Goal: Obtain resource: Download file/media

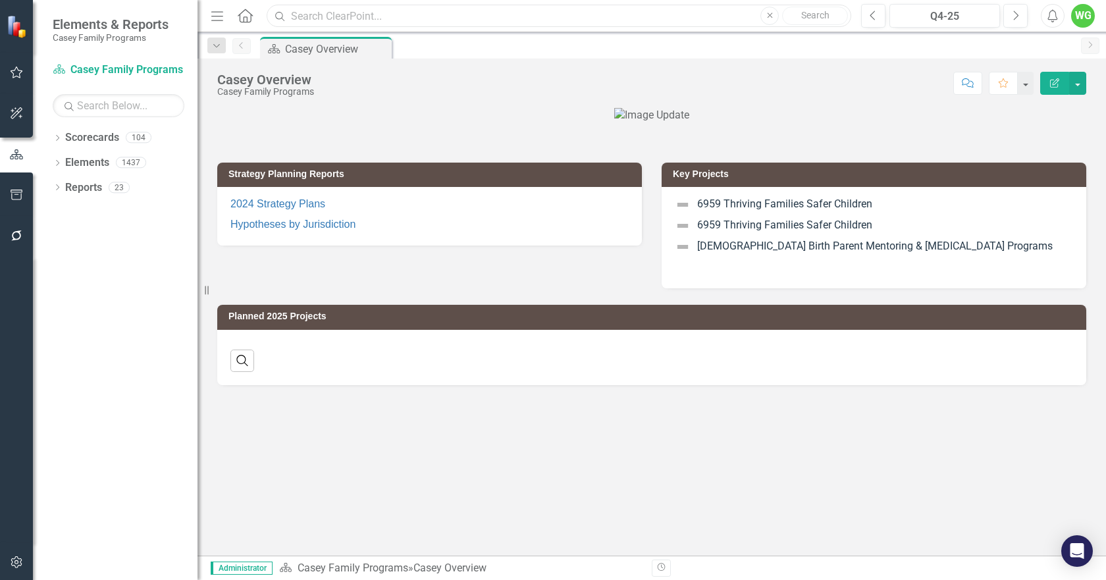
click at [559, 19] on input "text" at bounding box center [559, 16] width 584 height 23
click at [334, 14] on input "ssrs" at bounding box center [559, 16] width 584 height 23
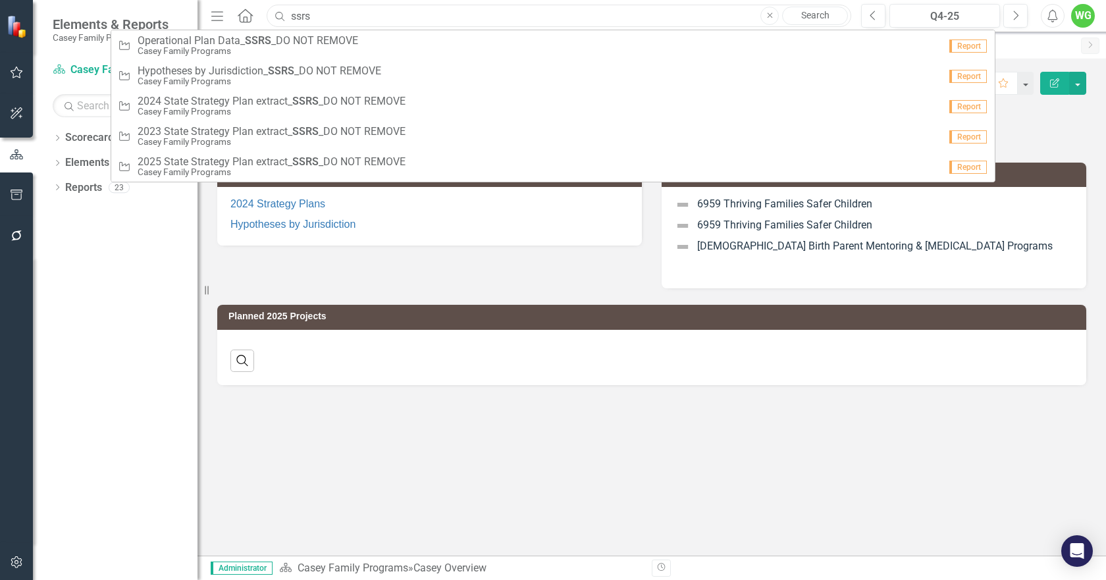
click at [334, 14] on input "ssrs" at bounding box center [559, 16] width 584 height 23
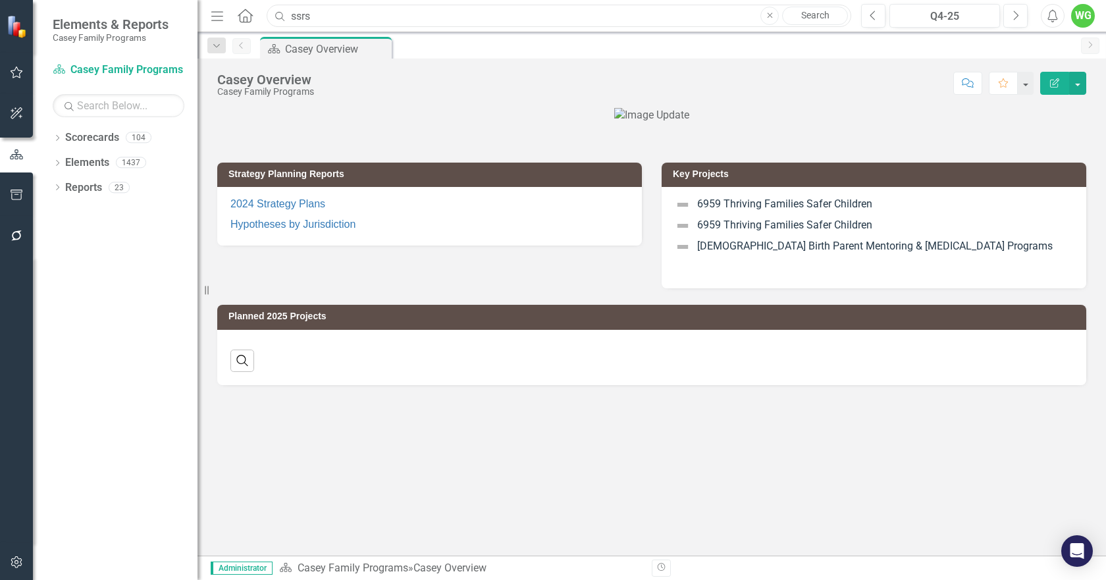
click at [334, 14] on input "ssrs" at bounding box center [559, 16] width 584 height 23
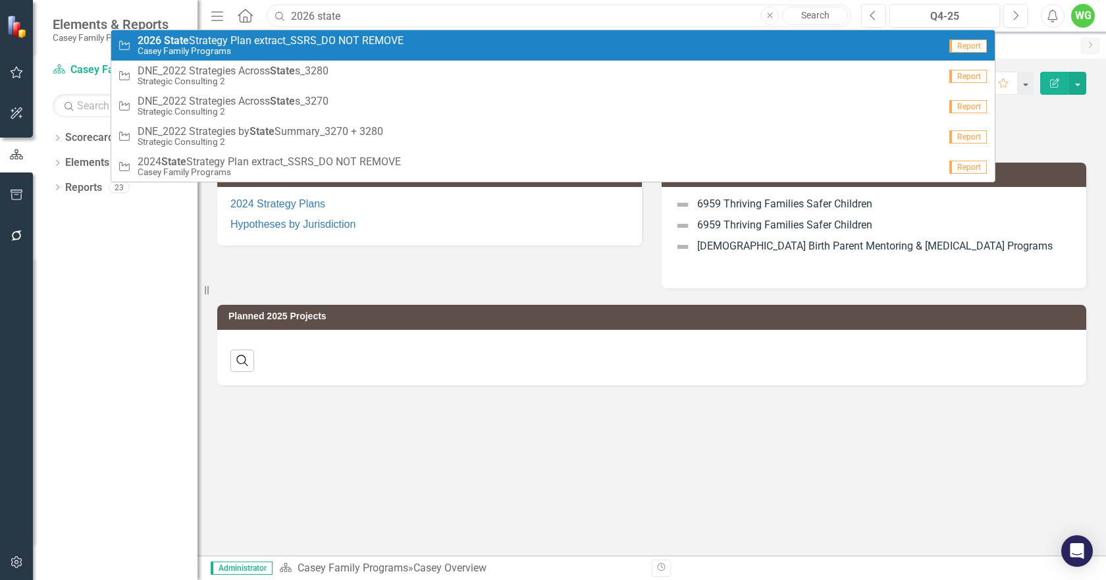
type input "2026 state"
click at [313, 36] on span "2026 State Strategy Plan extract_SSRS_DO NOT REMOVE" at bounding box center [271, 41] width 266 height 12
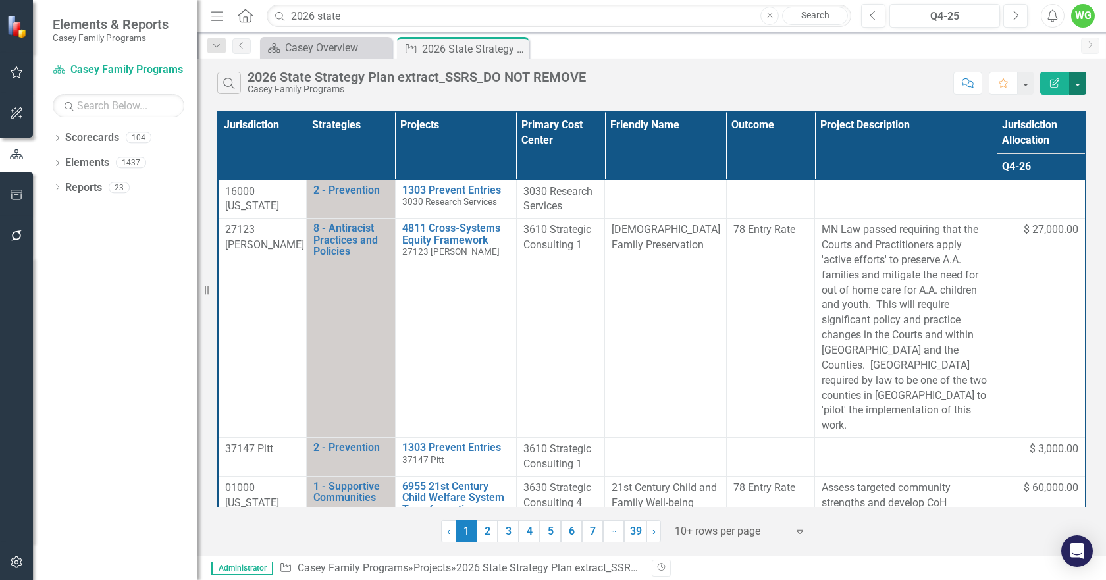
click at [1079, 80] on button "button" at bounding box center [1077, 83] width 17 height 23
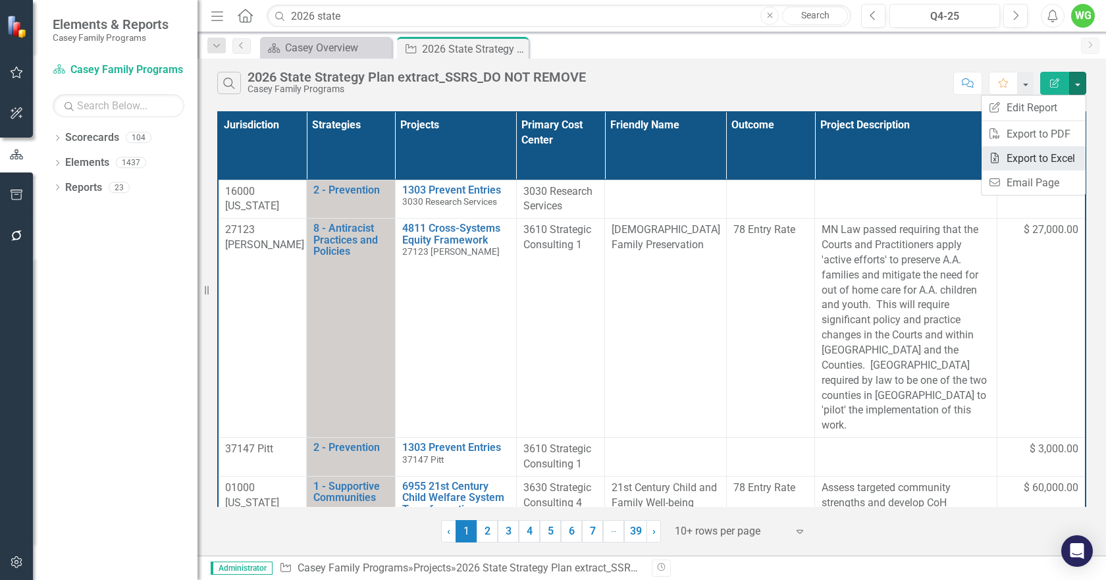
click at [1042, 157] on link "Excel Export to Excel" at bounding box center [1033, 158] width 104 height 24
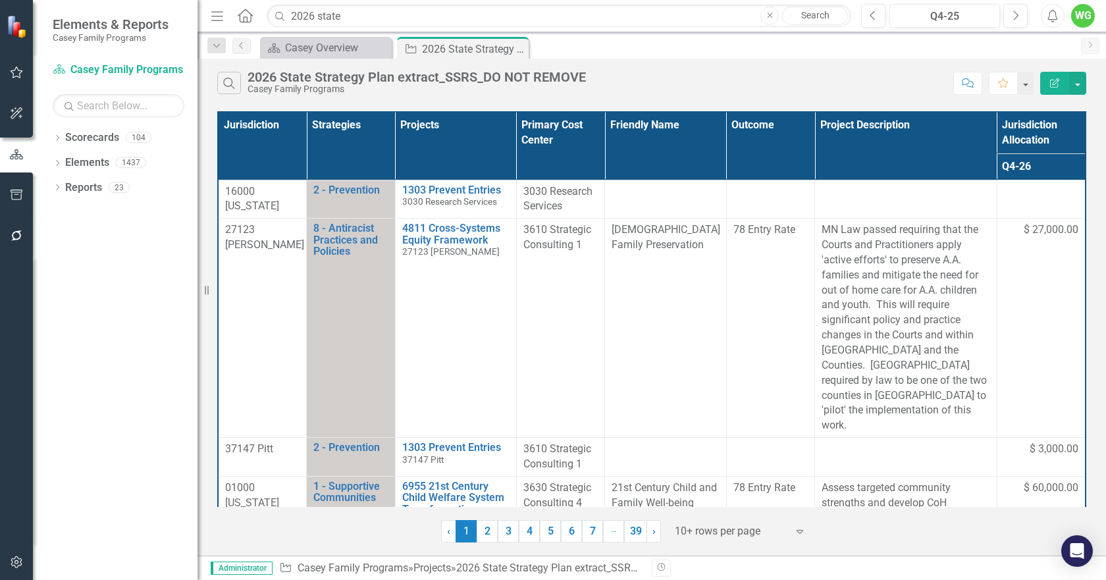
click at [1058, 21] on icon "Alerts" at bounding box center [1052, 15] width 14 height 13
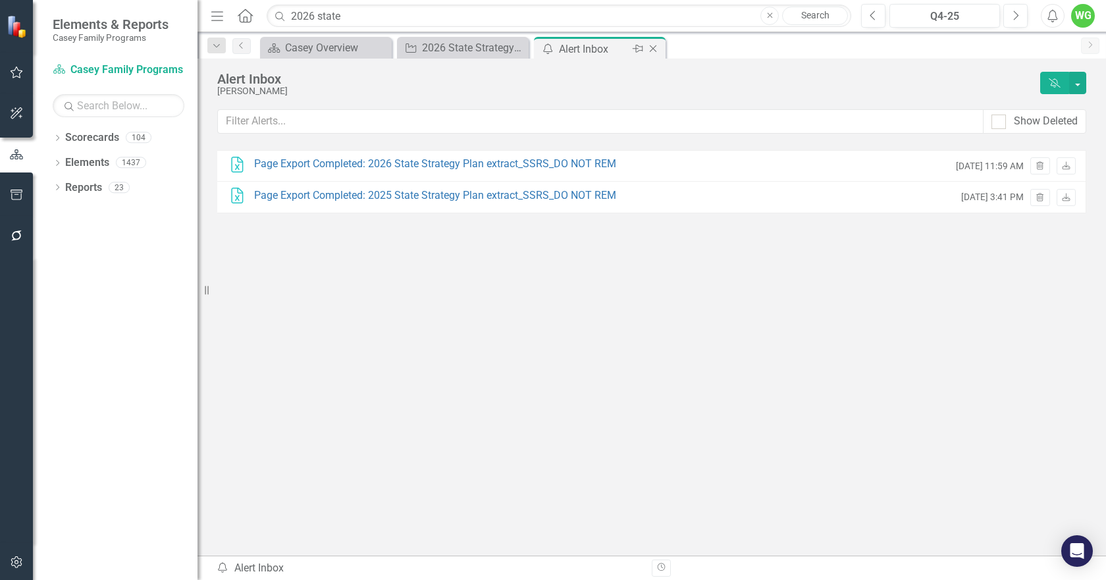
click at [653, 52] on icon "Close" at bounding box center [652, 48] width 13 height 11
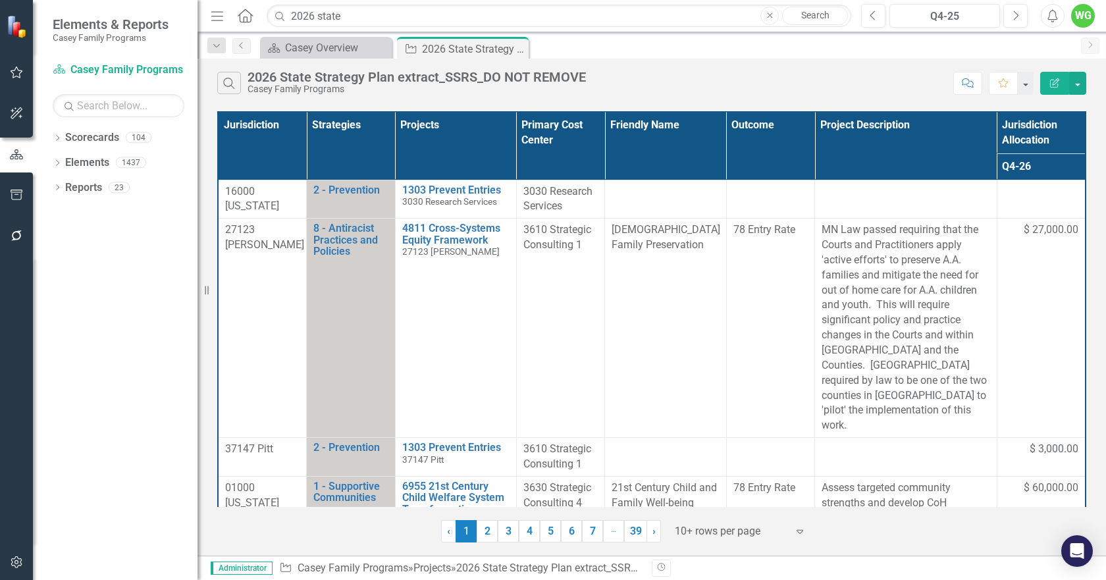
click at [1049, 20] on icon "button" at bounding box center [1053, 15] width 10 height 13
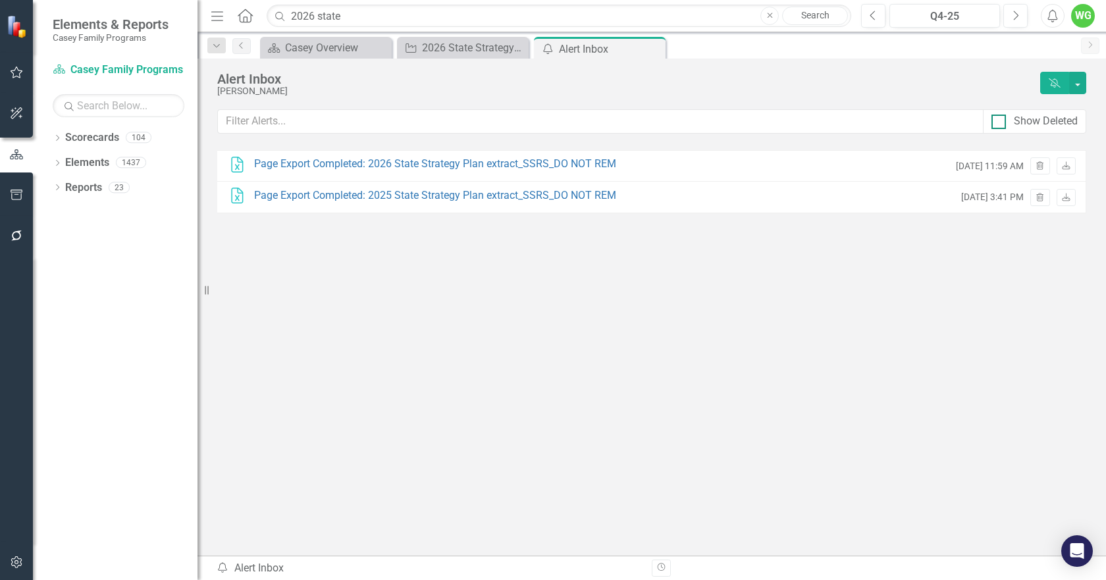
click at [1001, 124] on div at bounding box center [998, 122] width 14 height 14
click at [1000, 123] on input "Show Deleted" at bounding box center [995, 119] width 9 height 9
click at [1001, 124] on div at bounding box center [998, 122] width 14 height 14
click at [1000, 123] on input "Show Deleted" at bounding box center [995, 119] width 9 height 9
checkbox input "false"
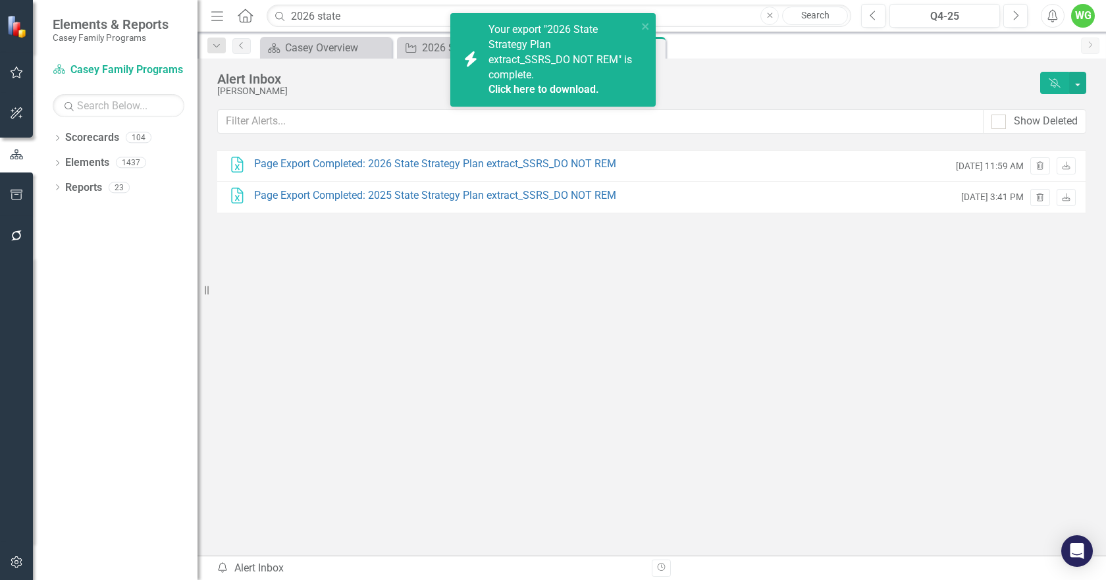
click at [576, 79] on div "Your export "2026 State Strategy Plan extract_SSRS_DO NOT REM" is complete. Cli…" at bounding box center [562, 59] width 149 height 75
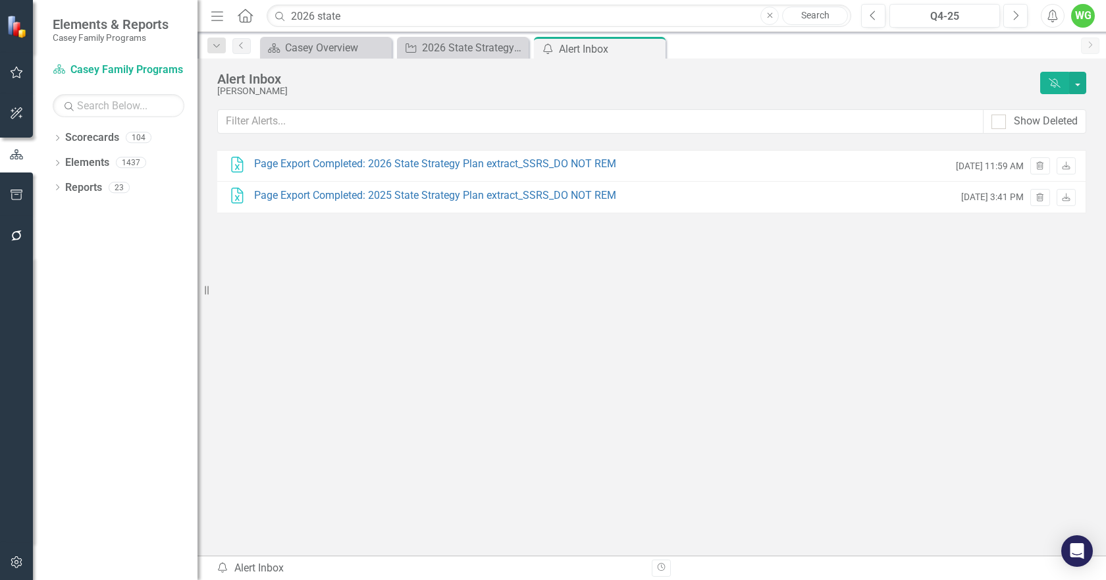
click at [1052, 19] on icon "button" at bounding box center [1053, 15] width 10 height 13
click at [651, 51] on icon at bounding box center [653, 48] width 7 height 7
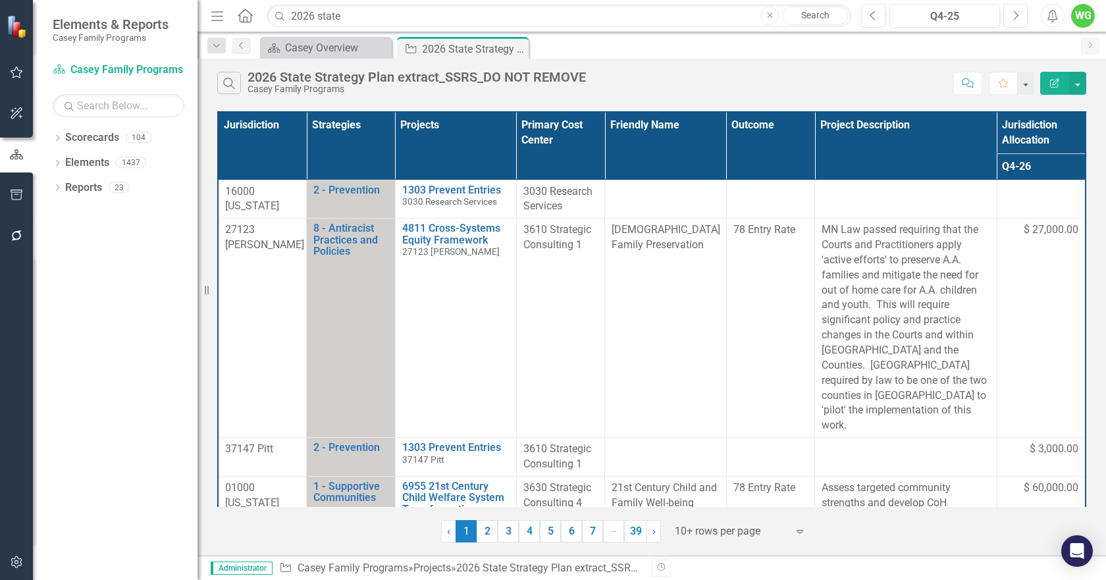
click at [1052, 16] on icon "Alerts" at bounding box center [1052, 15] width 14 height 13
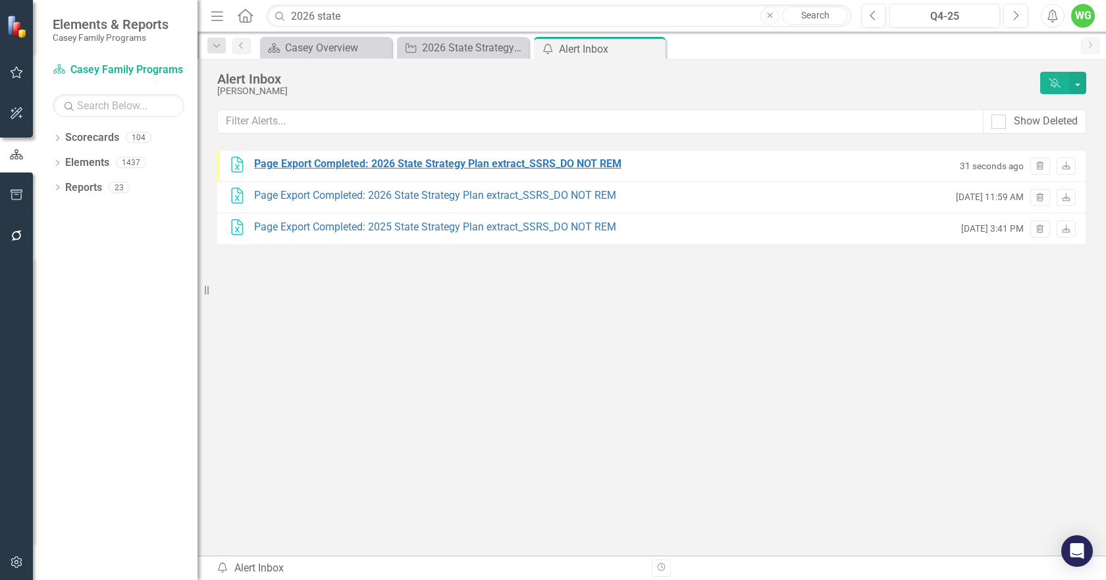
click at [486, 163] on div "Page Export Completed: 2026 State Strategy Plan extract_SSRS_DO NOT REM" at bounding box center [437, 164] width 367 height 15
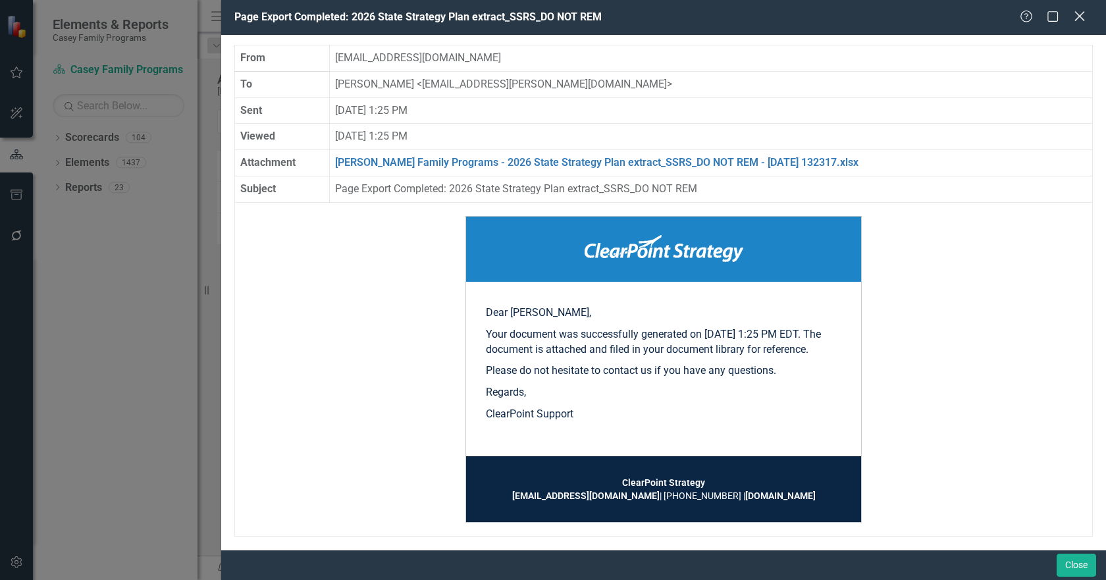
click at [1075, 16] on icon "Close" at bounding box center [1079, 16] width 16 height 13
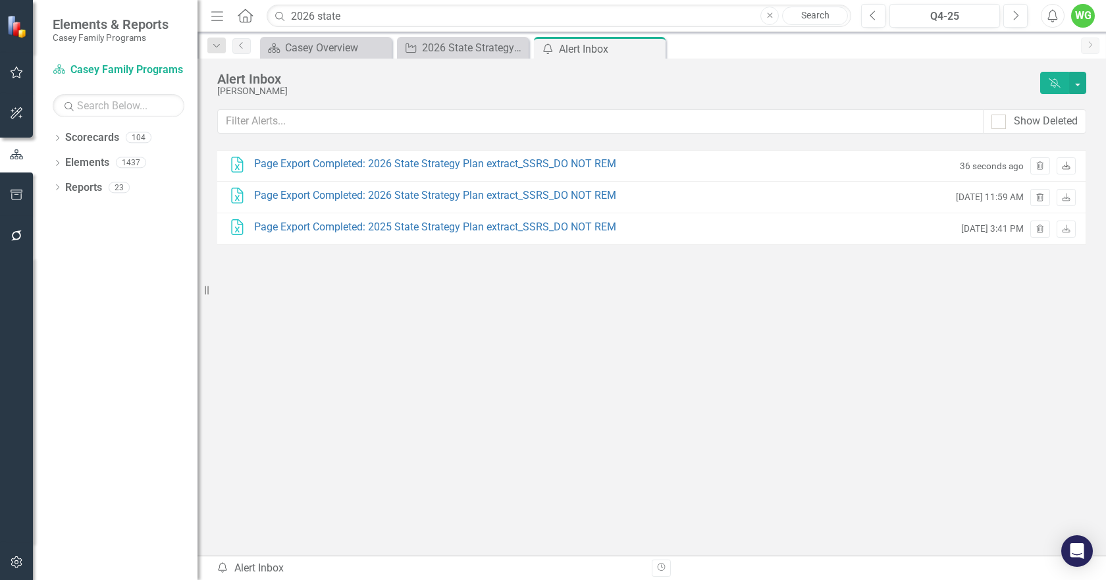
click at [1065, 170] on icon "Download" at bounding box center [1066, 167] width 10 height 8
click at [353, 18] on input "2026 state" at bounding box center [559, 16] width 584 height 23
click at [355, 341] on div "Excel Page Export Completed: 2026 State Strategy Plan extract_SSRS_DO NOT REM 1…" at bounding box center [651, 329] width 869 height 359
click at [651, 50] on icon "Close" at bounding box center [652, 48] width 13 height 11
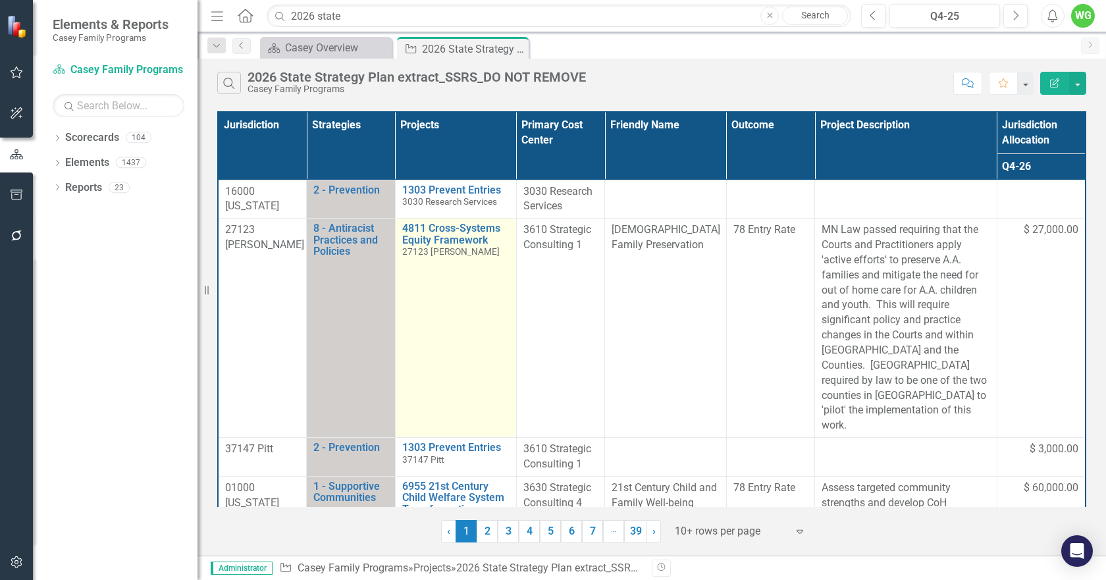
scroll to position [66, 0]
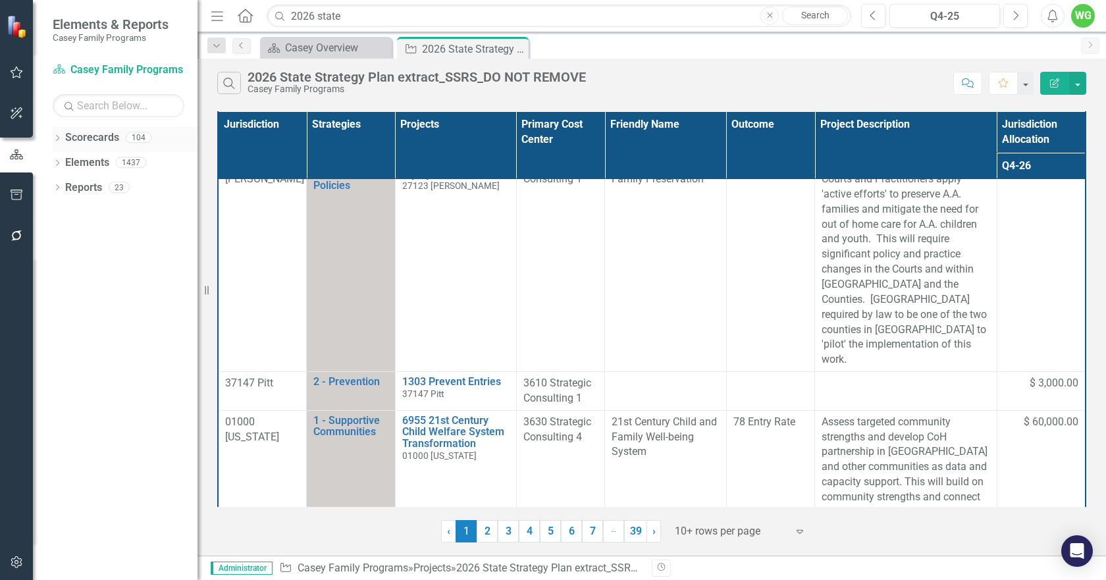
click at [57, 136] on icon at bounding box center [57, 138] width 3 height 6
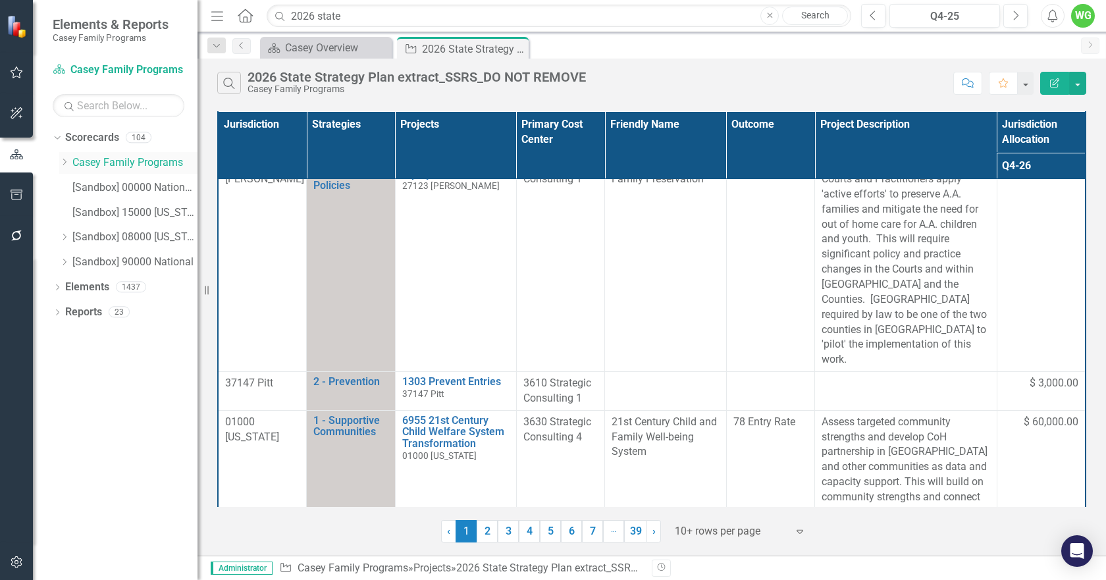
click at [63, 163] on icon "Dropdown" at bounding box center [64, 162] width 10 height 8
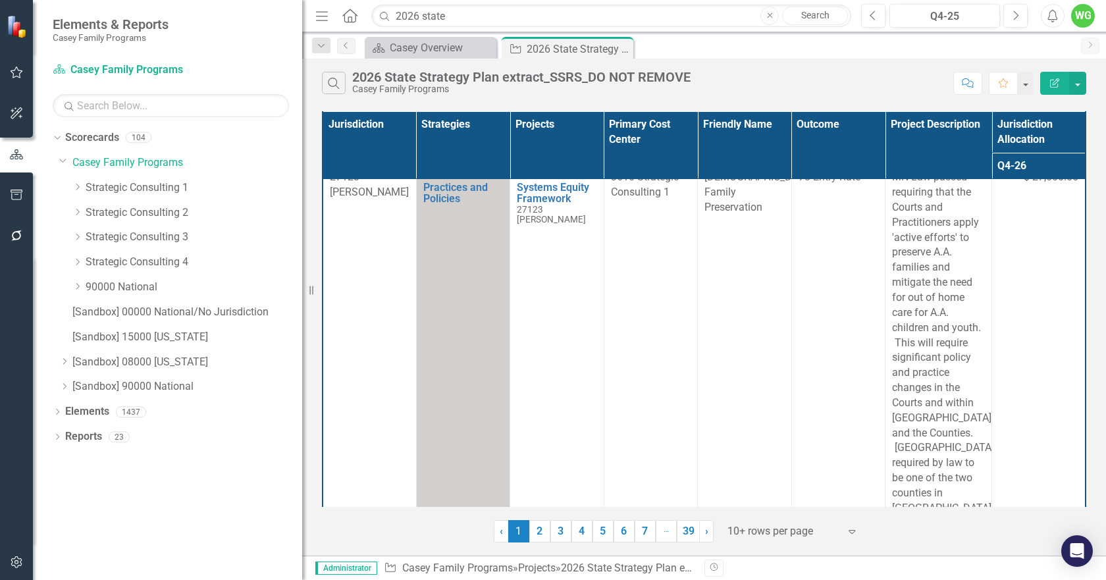
drag, startPoint x: 199, startPoint y: 188, endPoint x: 302, endPoint y: 184, distance: 103.4
click at [302, 184] on div "Resize" at bounding box center [307, 290] width 11 height 580
click at [77, 189] on icon "Dropdown" at bounding box center [77, 187] width 10 height 8
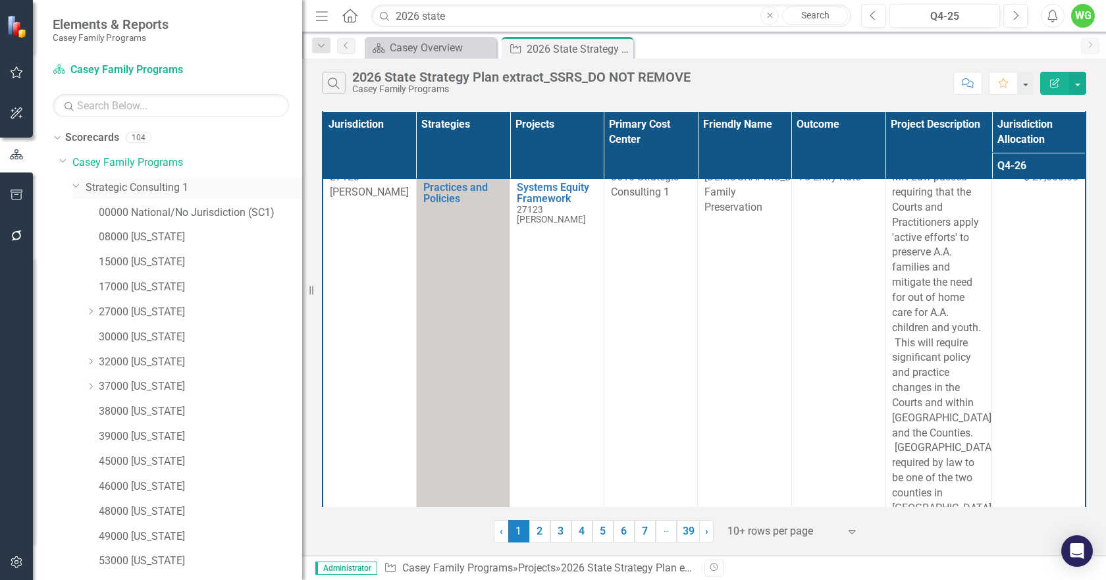
click at [75, 192] on div "Dropdown Strategic Consulting 1" at bounding box center [187, 188] width 230 height 22
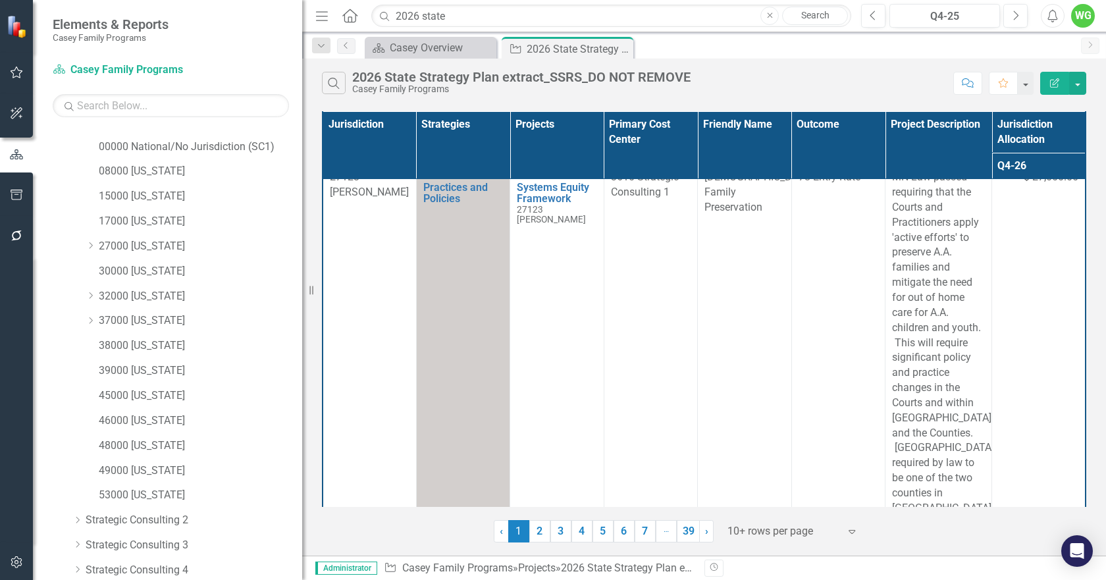
scroll to position [0, 0]
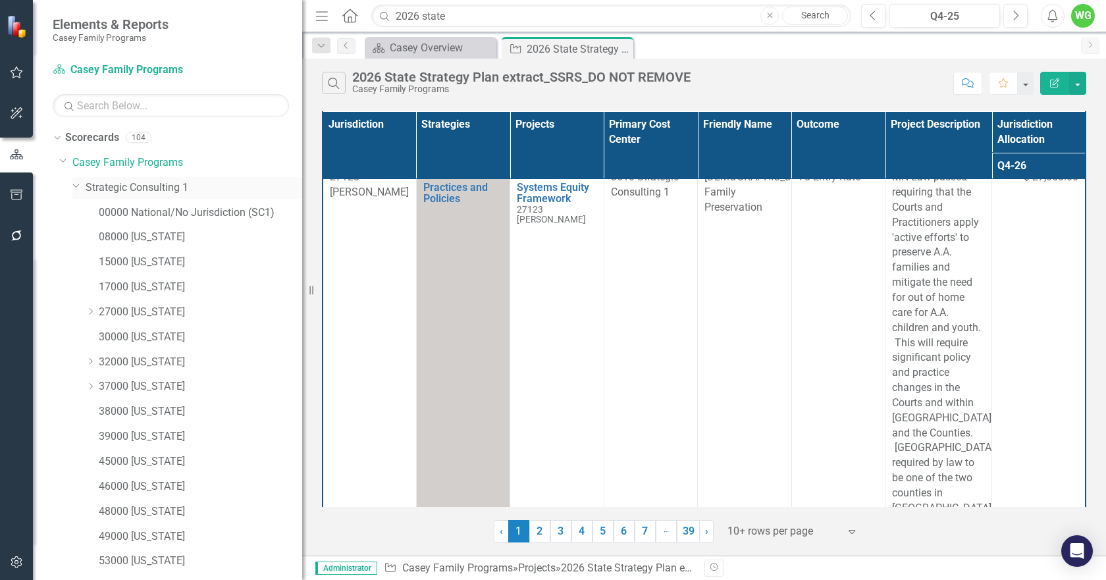
click at [76, 188] on icon "Dropdown" at bounding box center [76, 185] width 8 height 10
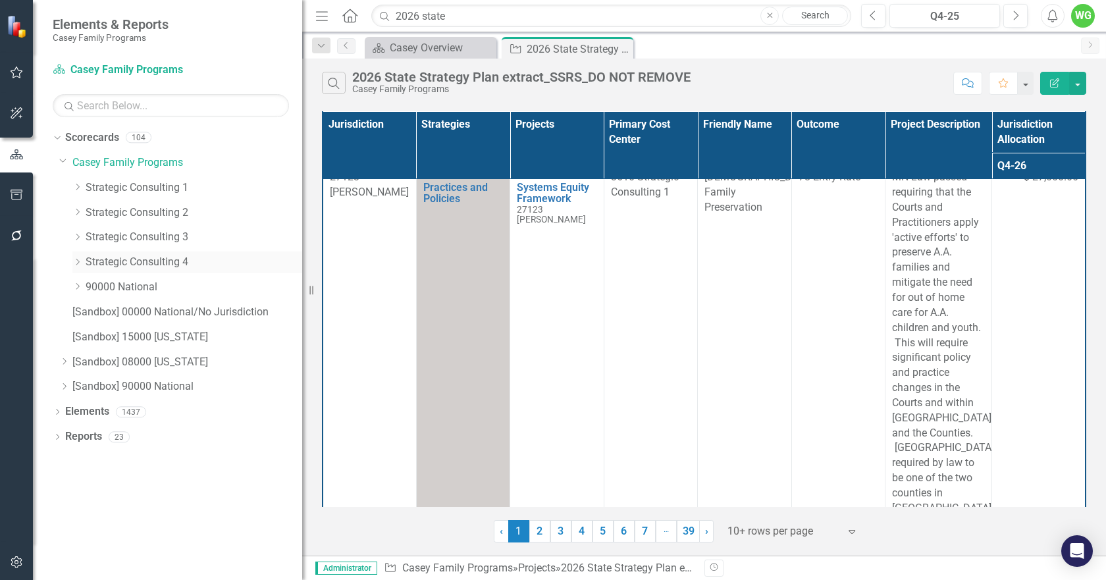
click at [76, 261] on icon "Dropdown" at bounding box center [77, 262] width 10 height 8
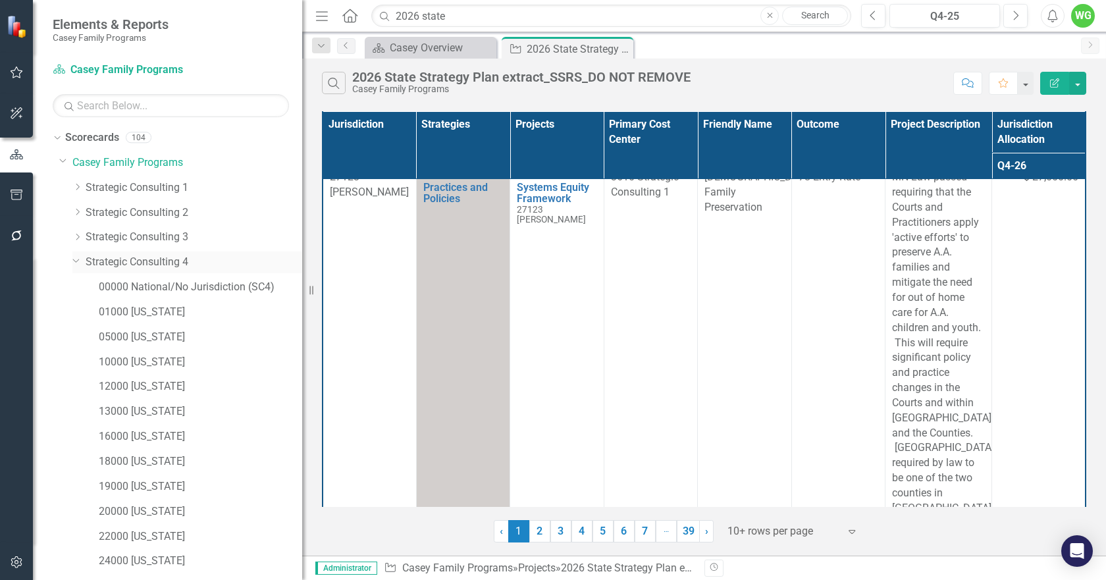
click at [76, 260] on icon "Dropdown" at bounding box center [76, 260] width 8 height 10
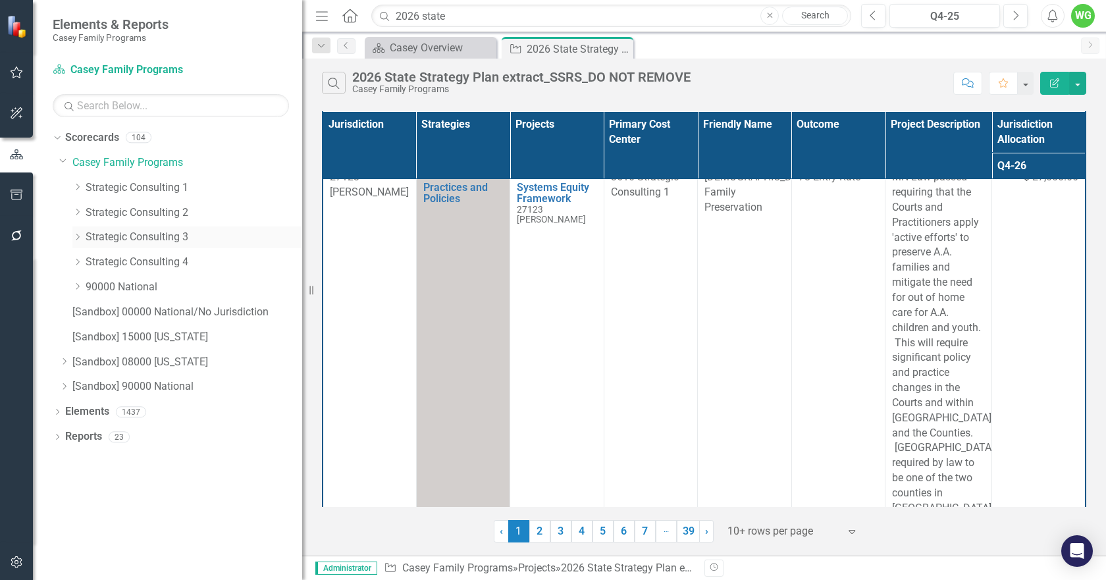
click at [76, 238] on icon "Dropdown" at bounding box center [77, 237] width 10 height 8
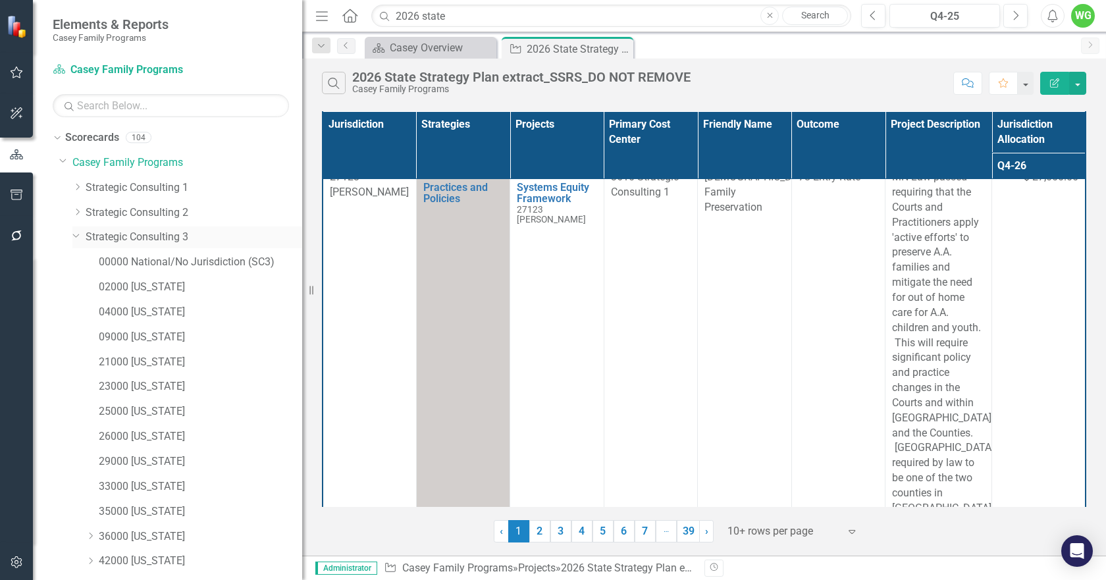
click at [76, 238] on icon "Dropdown" at bounding box center [76, 235] width 8 height 10
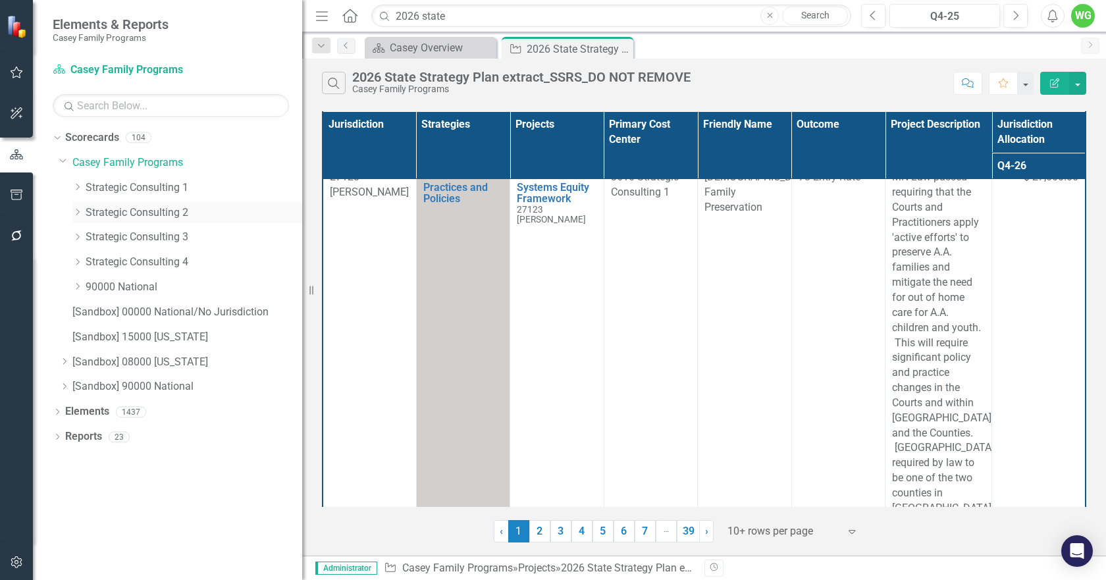
click at [79, 213] on icon "Dropdown" at bounding box center [77, 212] width 10 height 8
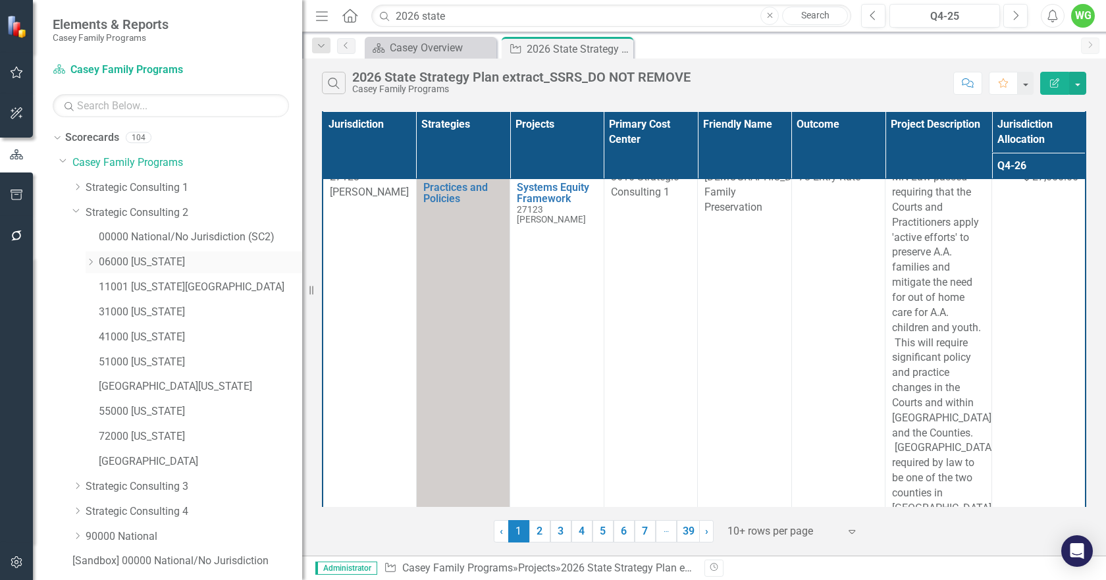
click at [90, 259] on icon at bounding box center [91, 262] width 3 height 7
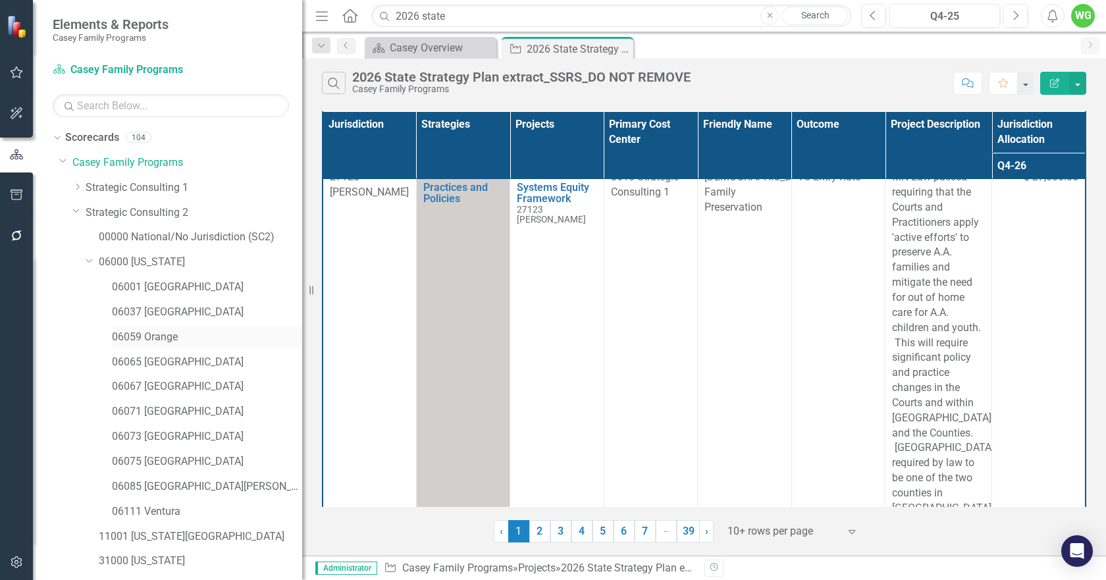
click at [156, 336] on link "06059 Orange" at bounding box center [207, 337] width 190 height 15
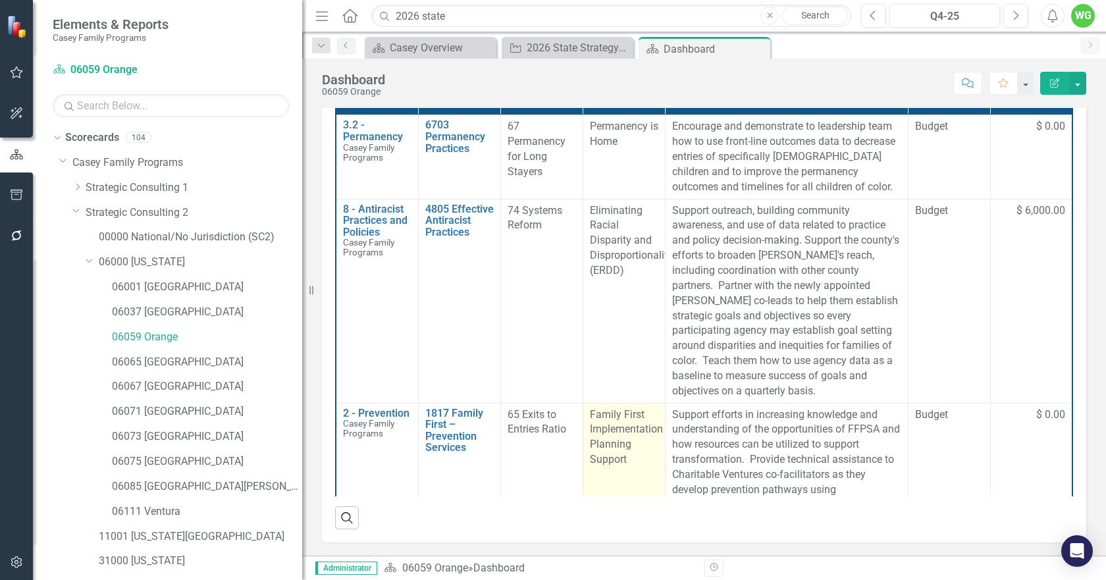
scroll to position [64, 0]
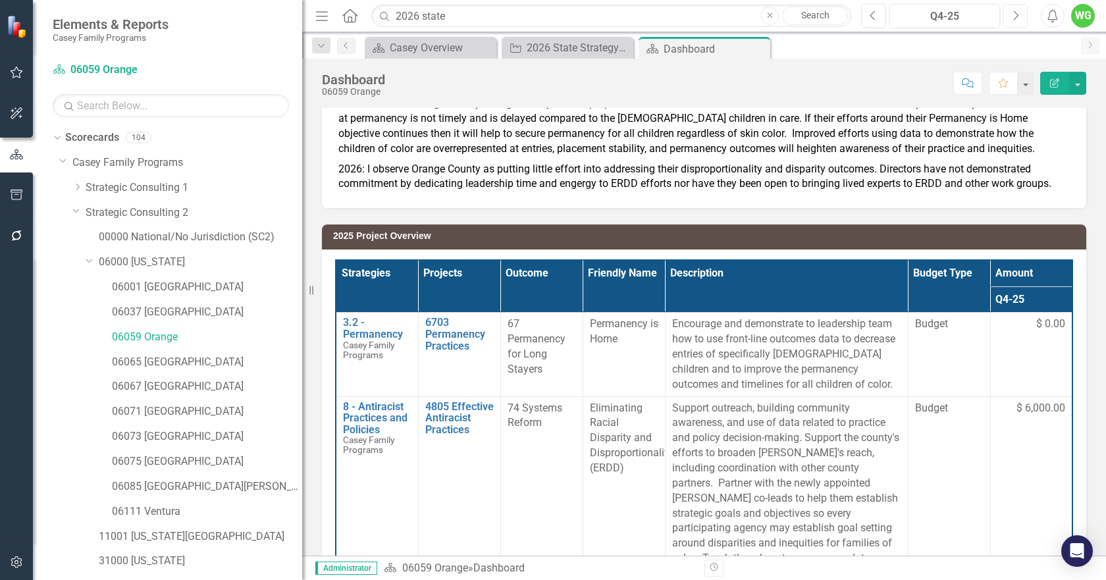
click at [1020, 16] on button "Next" at bounding box center [1015, 16] width 24 height 24
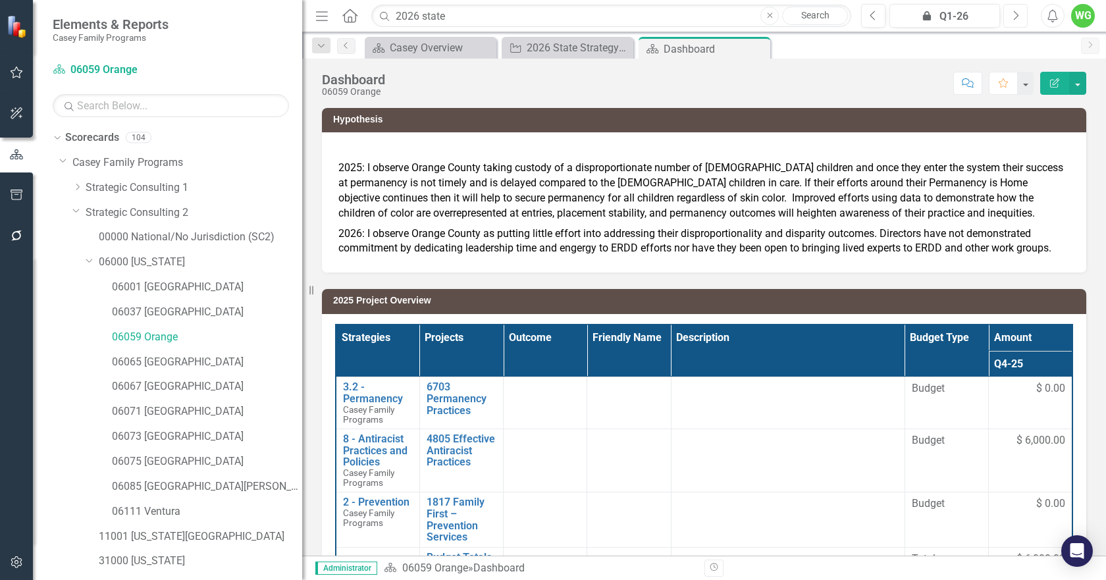
click at [1013, 16] on icon "Next" at bounding box center [1015, 16] width 7 height 12
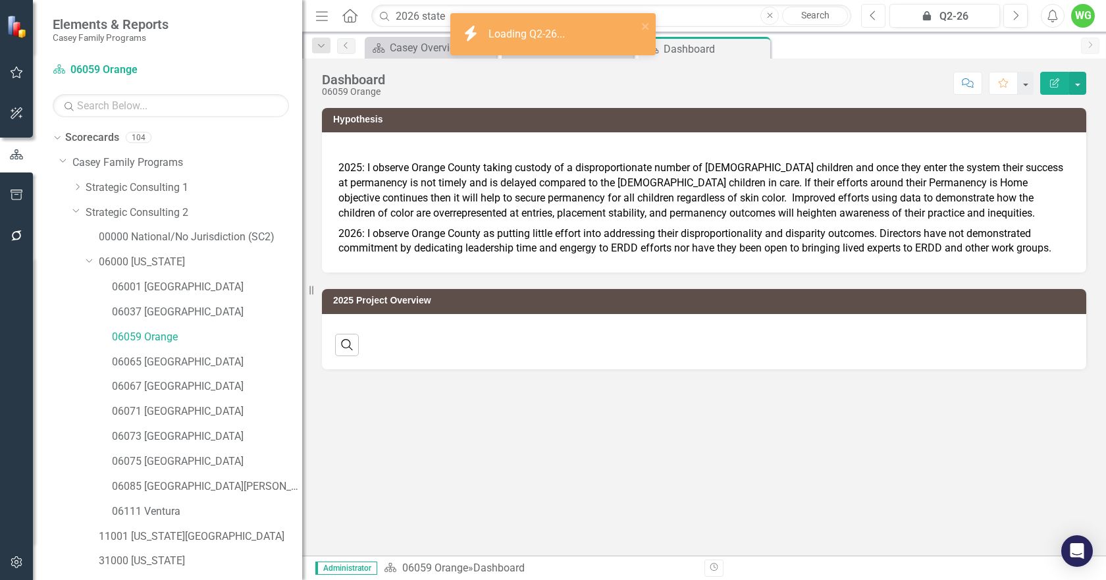
click at [875, 19] on icon "Previous" at bounding box center [872, 16] width 7 height 12
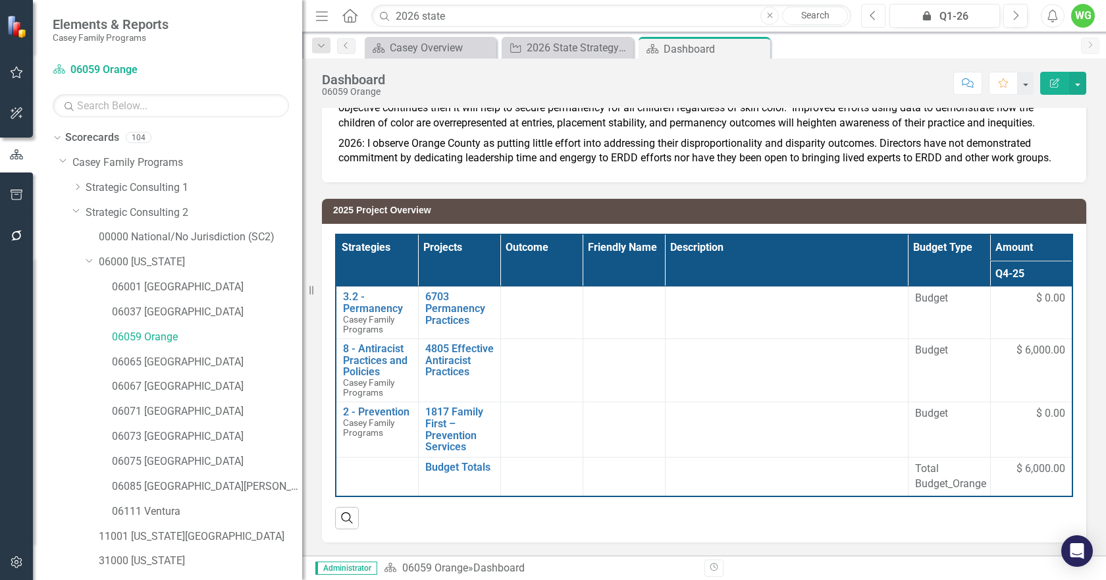
scroll to position [24, 0]
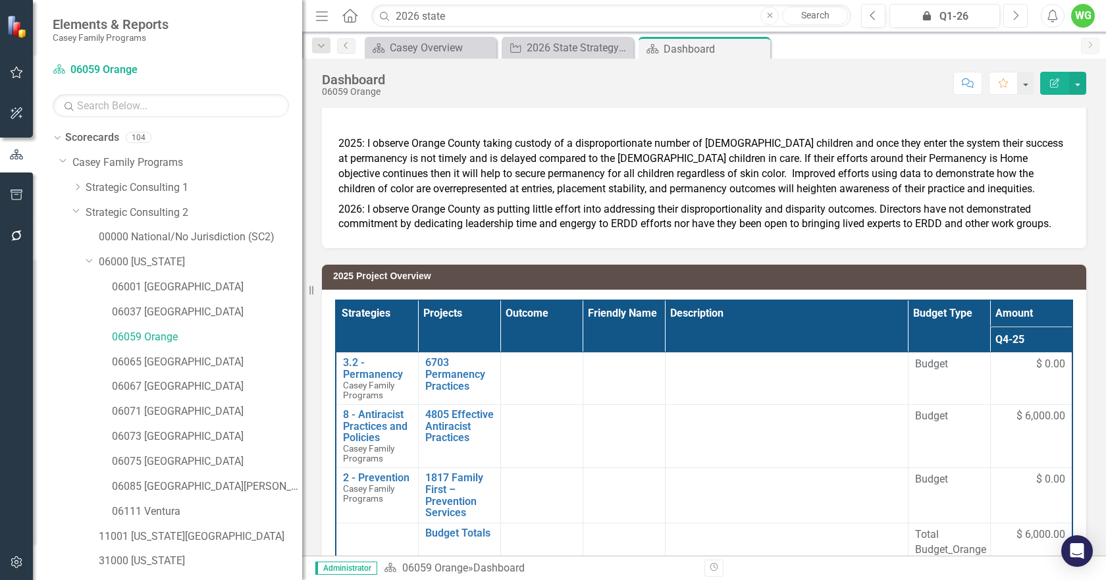
click at [1013, 20] on icon "Next" at bounding box center [1015, 16] width 7 height 12
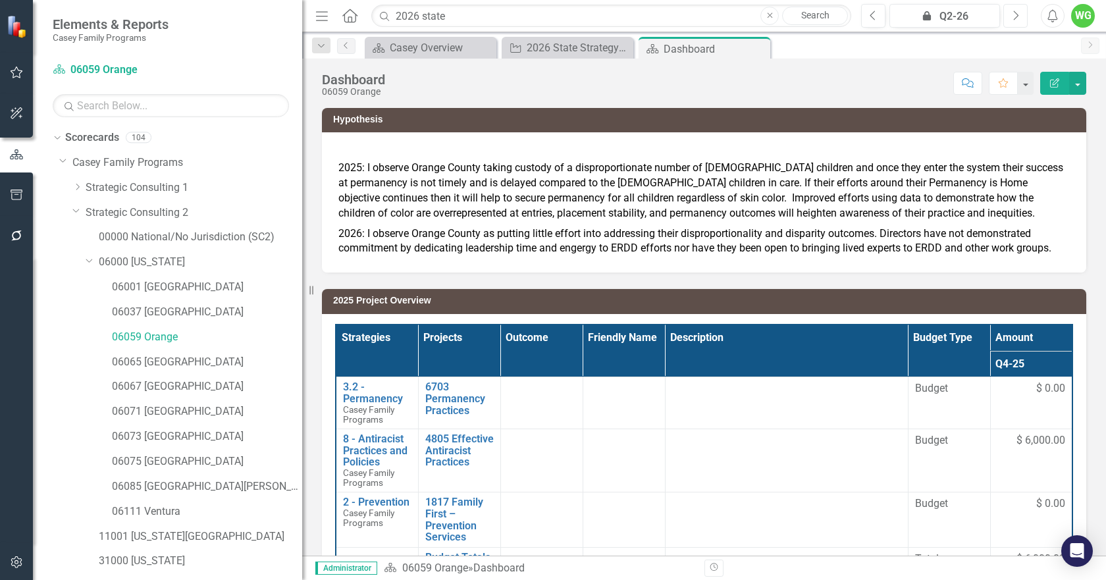
click at [1013, 20] on icon "Next" at bounding box center [1015, 16] width 7 height 12
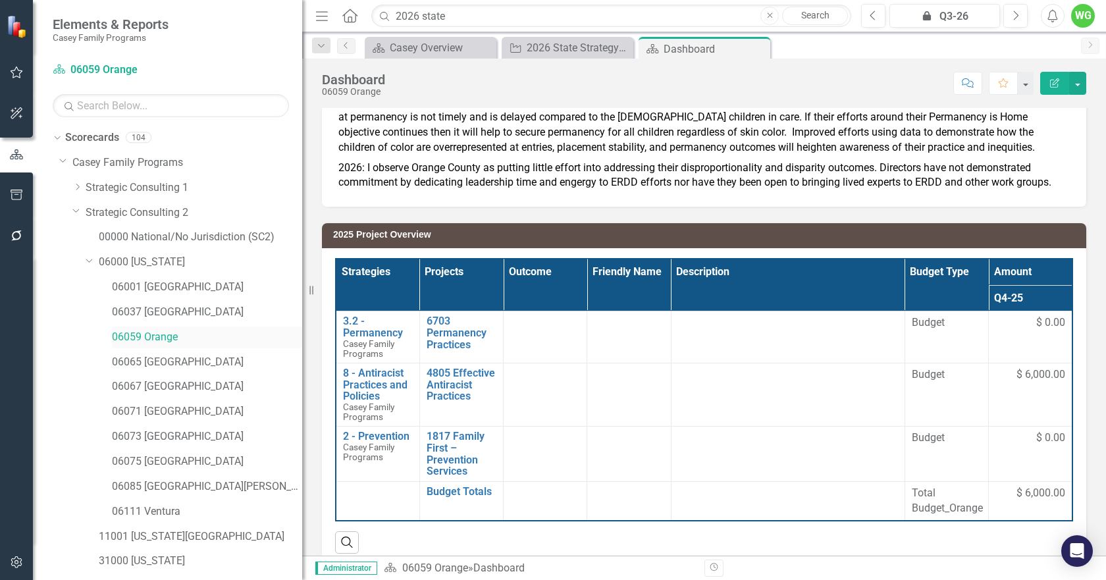
click at [147, 332] on link "06059 Orange" at bounding box center [207, 337] width 190 height 15
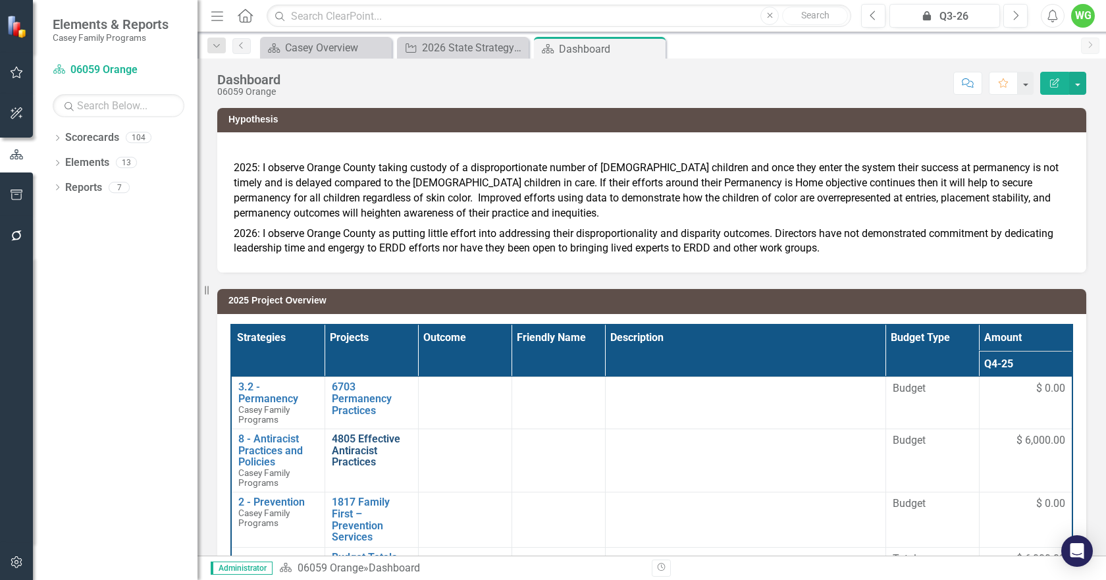
scroll to position [66, 0]
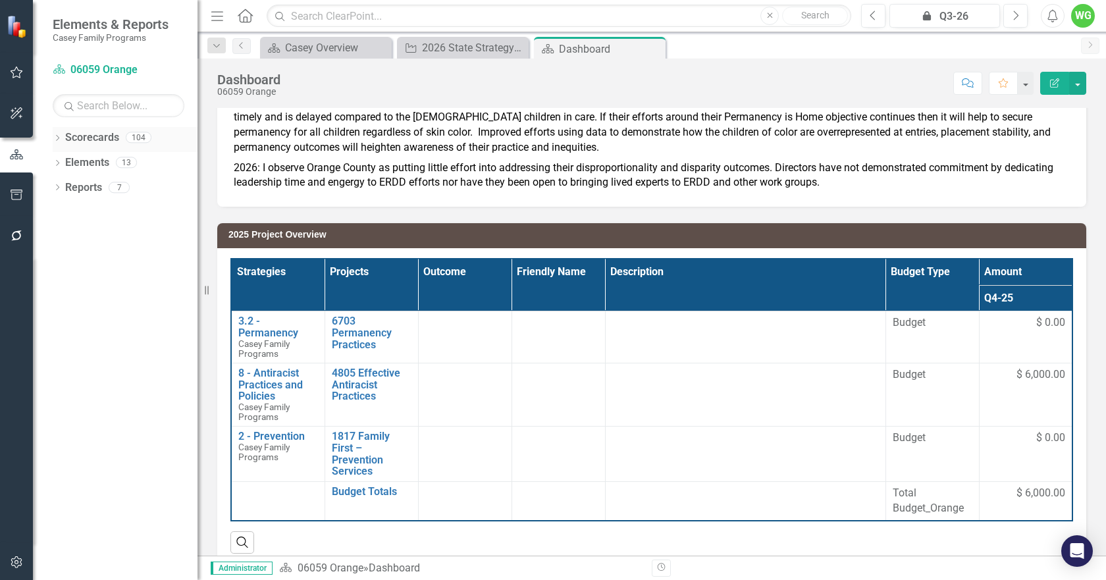
click at [59, 141] on icon "Dropdown" at bounding box center [57, 139] width 9 height 7
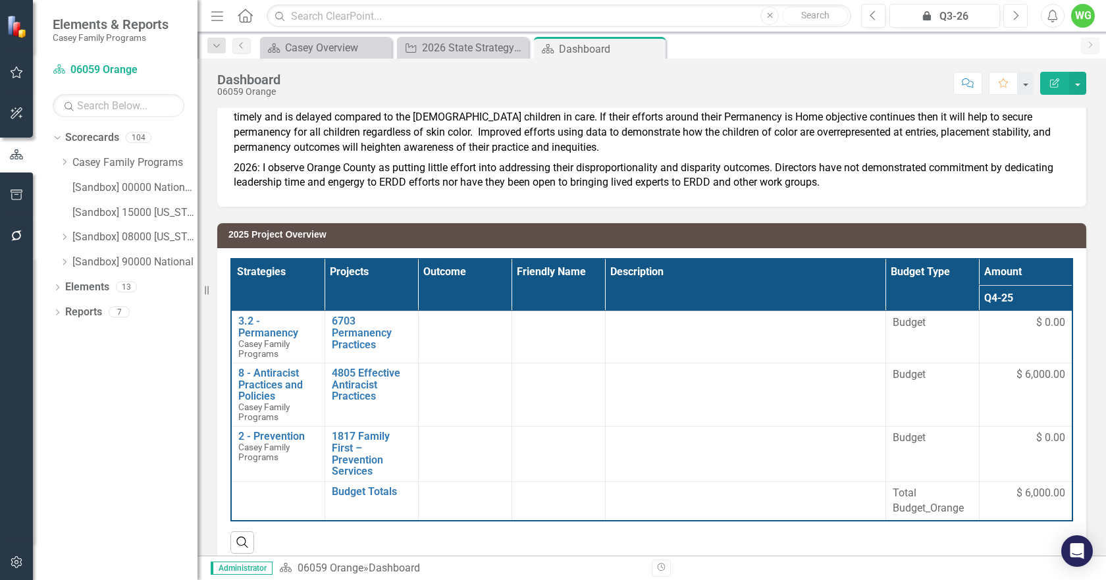
click at [1013, 14] on icon "Next" at bounding box center [1015, 16] width 7 height 12
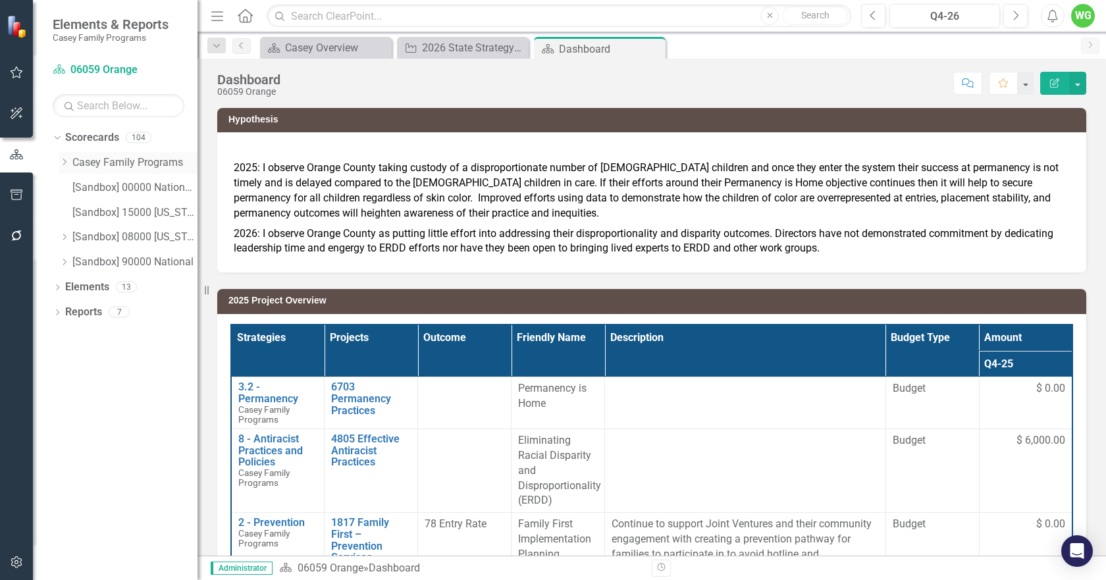
click at [68, 165] on icon "Dropdown" at bounding box center [64, 162] width 10 height 8
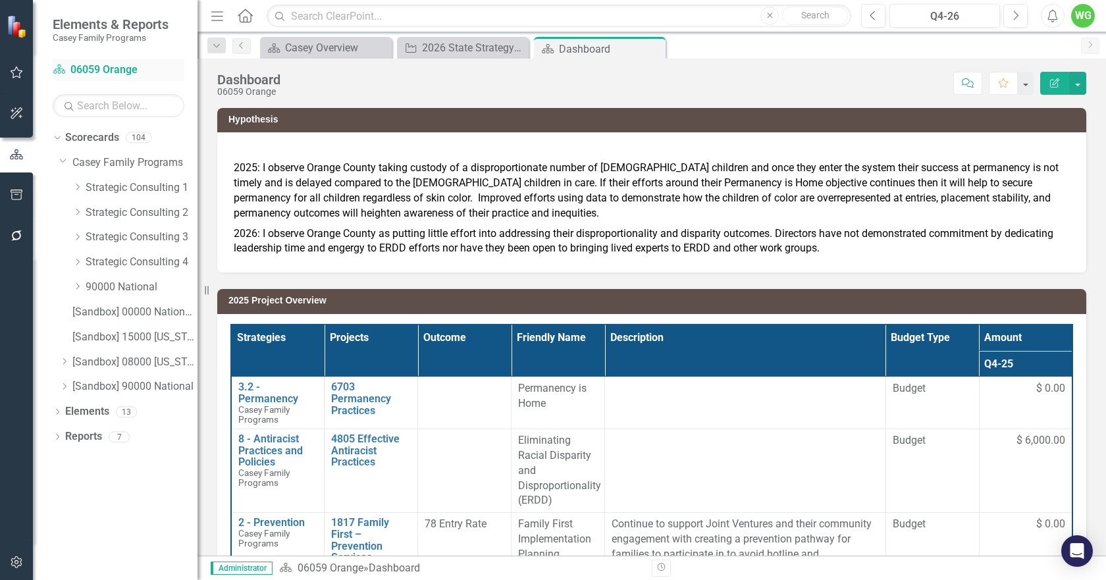
click at [113, 64] on link "Scorecard 06059 Orange" at bounding box center [119, 70] width 132 height 15
click at [80, 210] on icon "Dropdown" at bounding box center [77, 212] width 10 height 8
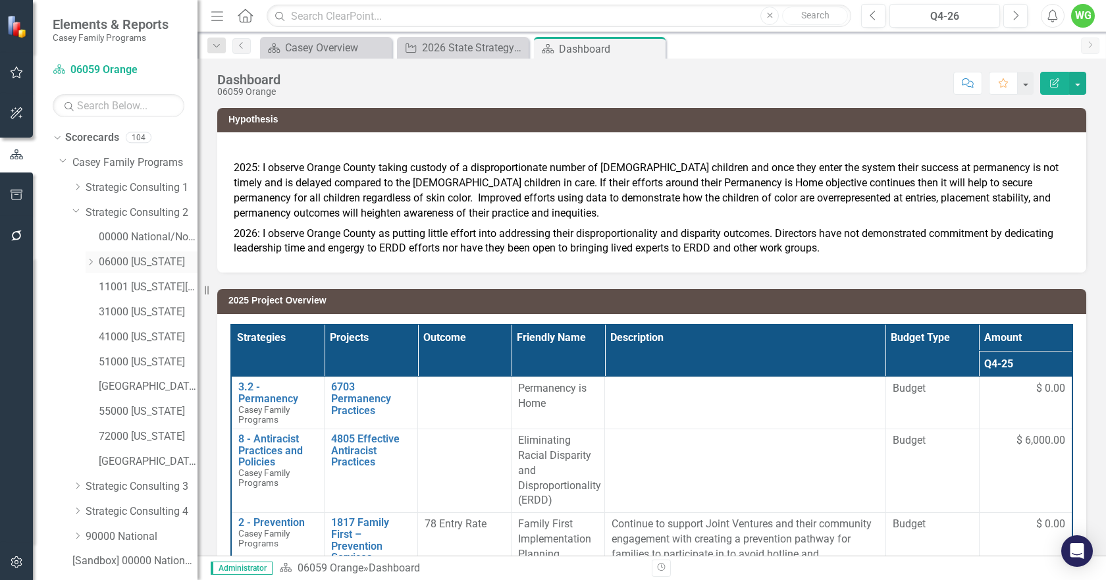
click at [90, 264] on icon at bounding box center [91, 262] width 3 height 7
click at [140, 334] on link "06059 Orange" at bounding box center [155, 337] width 86 height 15
click at [157, 311] on link "06037 [GEOGRAPHIC_DATA]" at bounding box center [155, 312] width 86 height 15
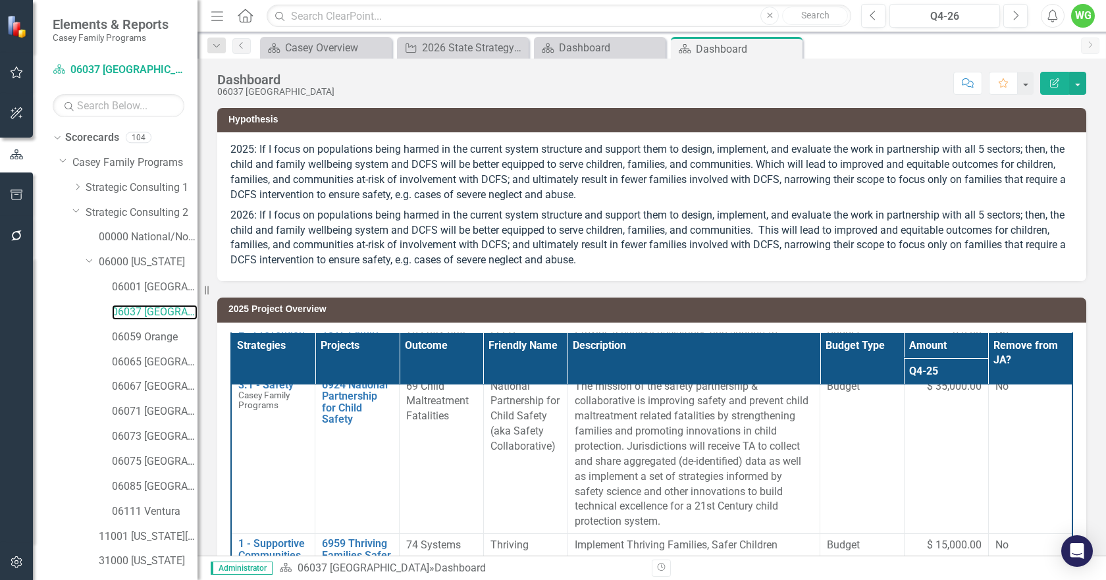
scroll to position [329, 0]
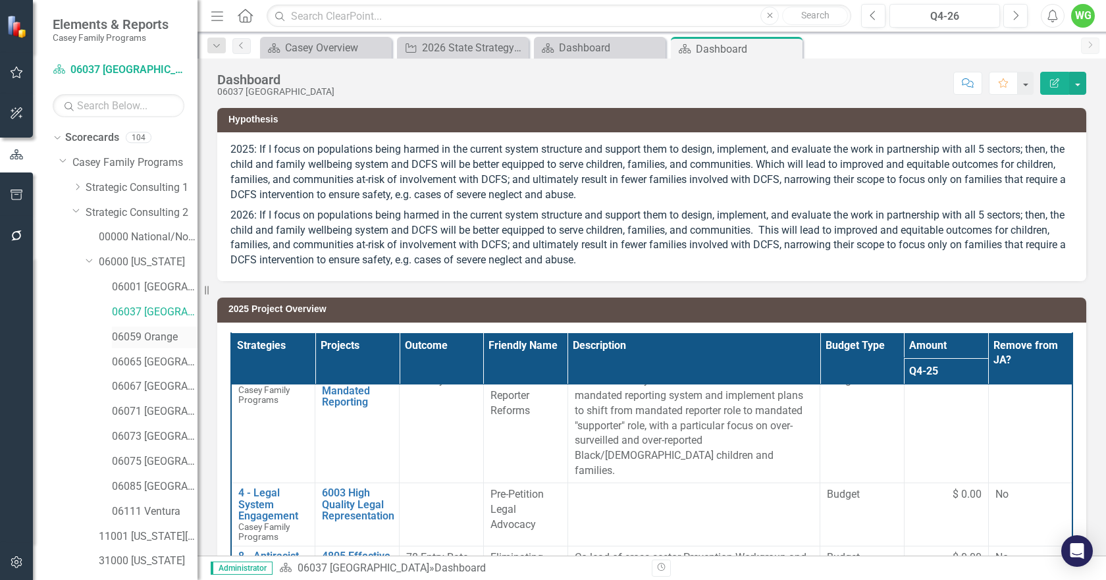
click at [149, 339] on link "06059 Orange" at bounding box center [155, 337] width 86 height 15
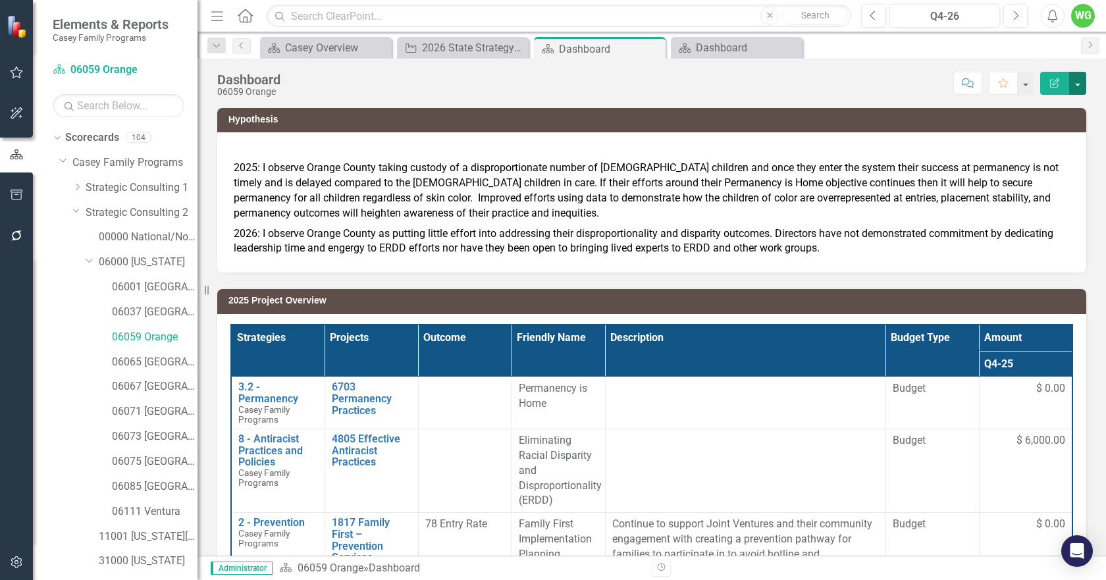
click at [1079, 89] on button "button" at bounding box center [1077, 83] width 17 height 23
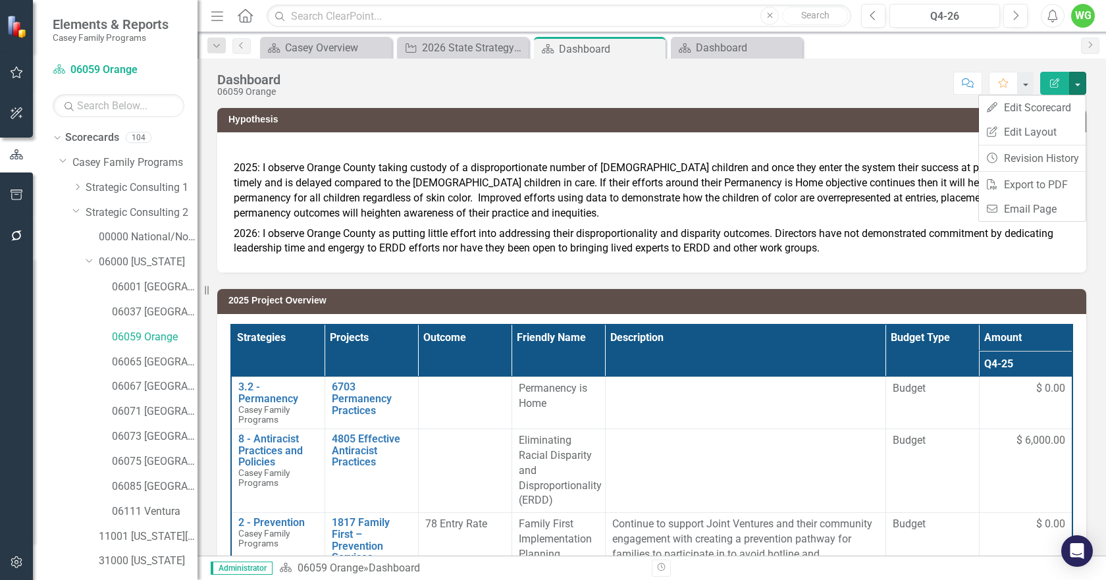
click at [815, 99] on div "Dashboard 06059 Orange Score: N/A Q4-26 Completed Comment Favorite Edit Report …" at bounding box center [651, 307] width 908 height 497
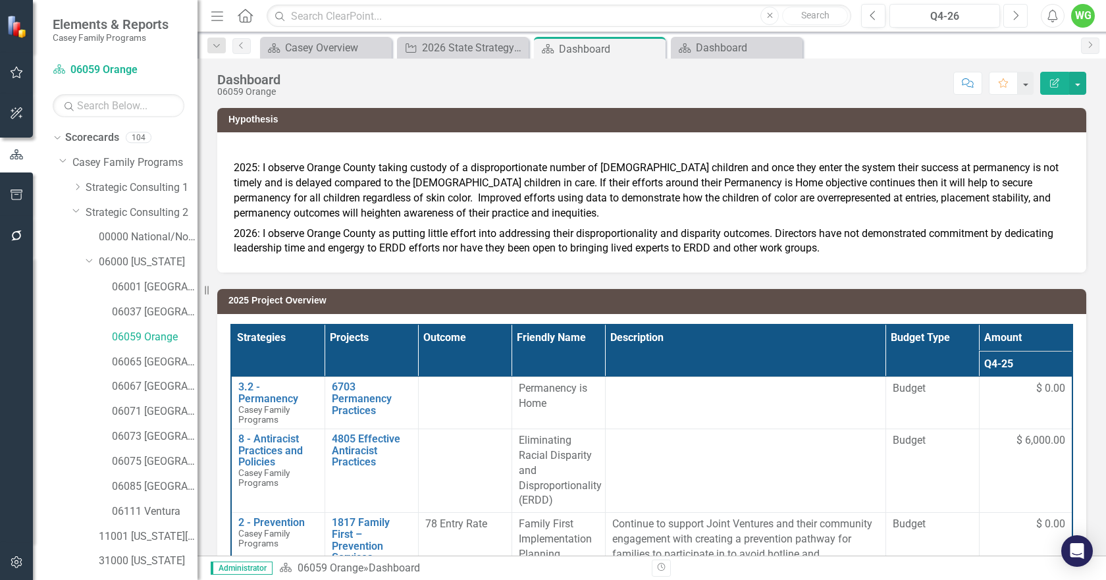
click at [1019, 20] on button "Next" at bounding box center [1015, 16] width 24 height 24
click at [875, 17] on icon "Previous" at bounding box center [872, 16] width 7 height 12
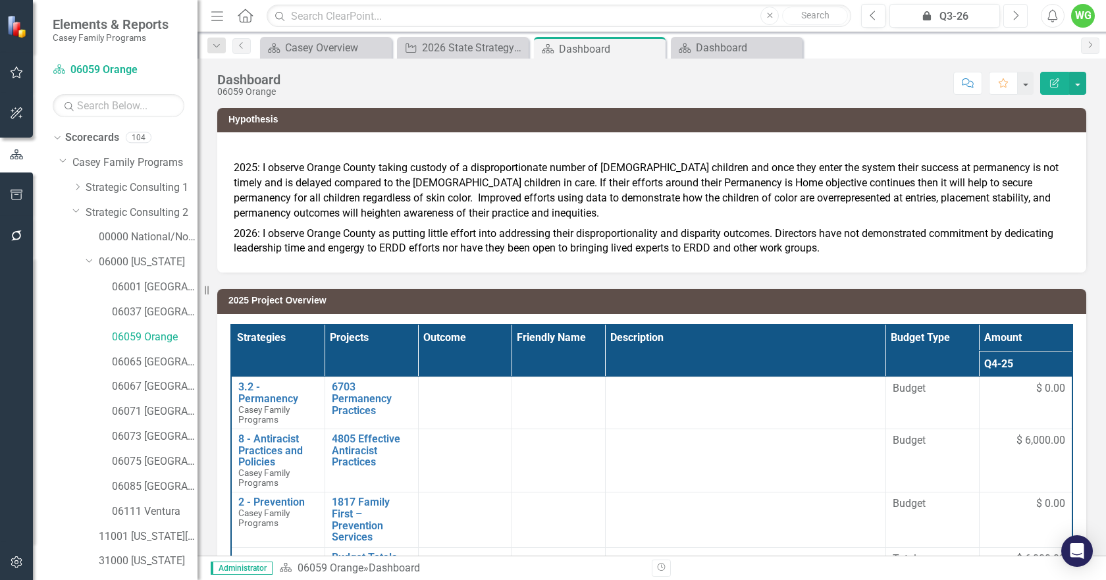
click at [1013, 15] on icon "Next" at bounding box center [1015, 16] width 7 height 12
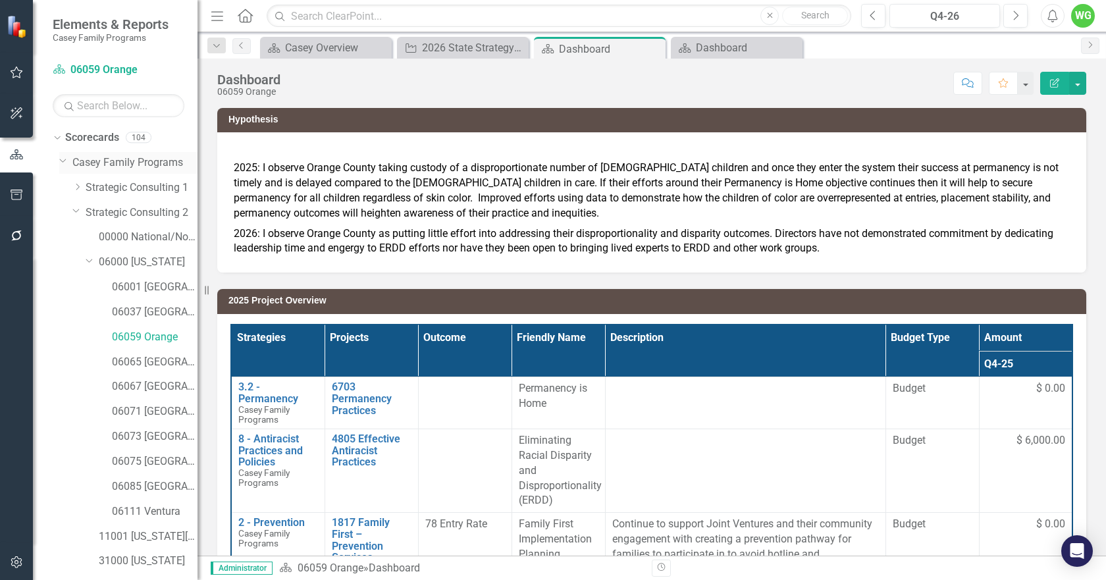
click at [61, 161] on icon "Dropdown" at bounding box center [63, 160] width 8 height 10
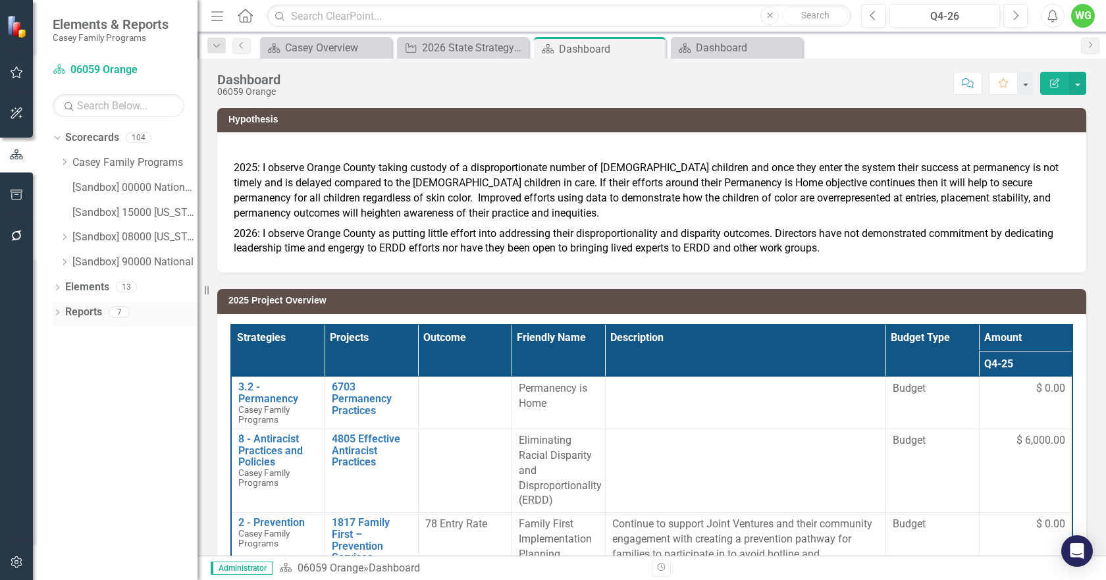
click at [58, 315] on icon "Dropdown" at bounding box center [57, 313] width 9 height 7
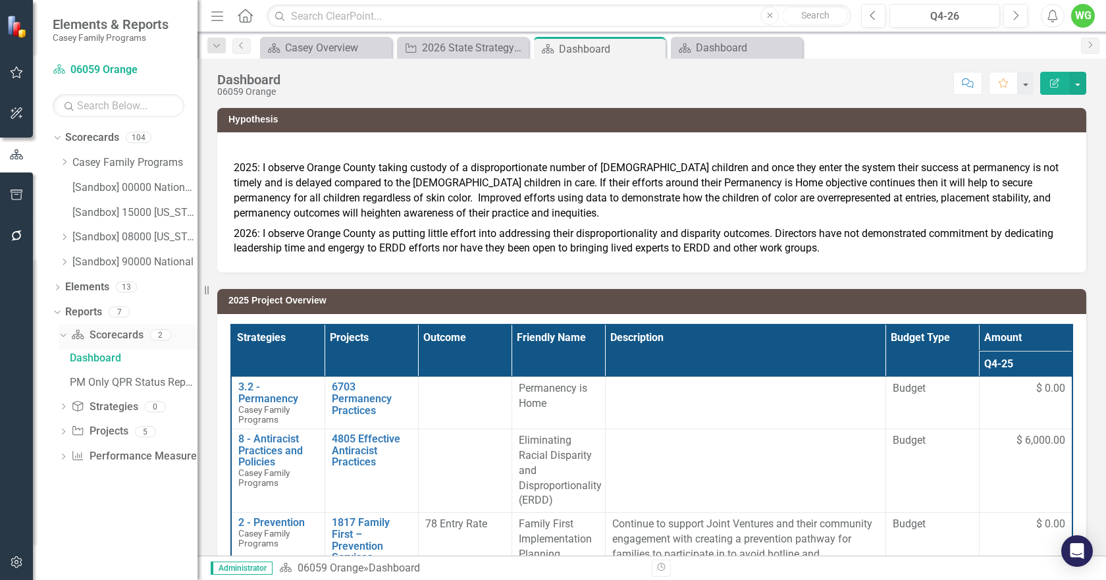
click at [65, 332] on icon "Dropdown" at bounding box center [61, 334] width 7 height 9
click at [66, 380] on div "Dropdown Project Projects 5" at bounding box center [128, 386] width 139 height 25
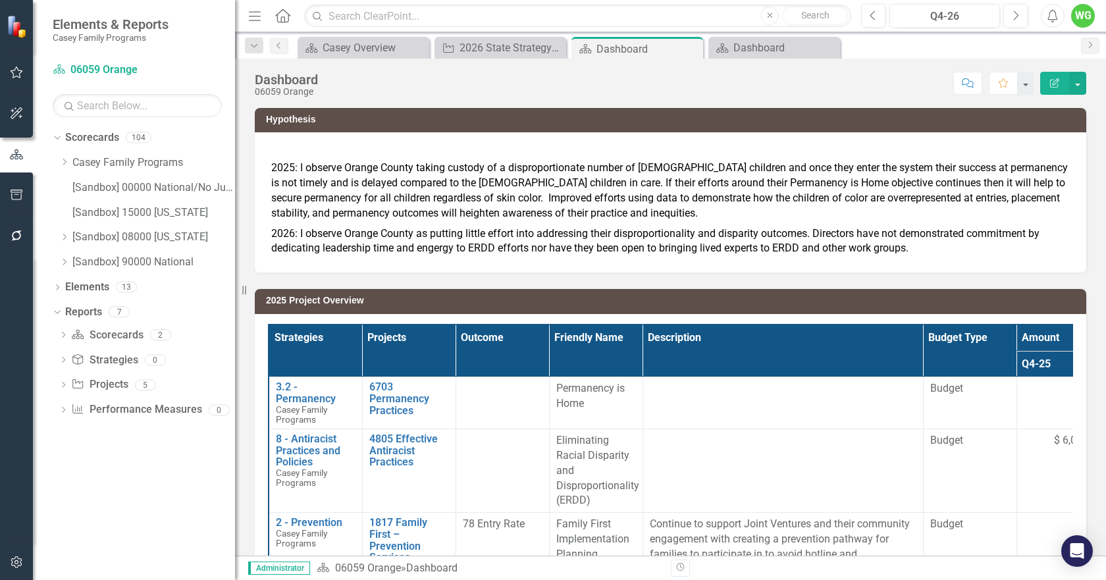
drag, startPoint x: 198, startPoint y: 394, endPoint x: 270, endPoint y: 392, distance: 71.8
click at [245, 392] on div "Resize" at bounding box center [240, 290] width 11 height 580
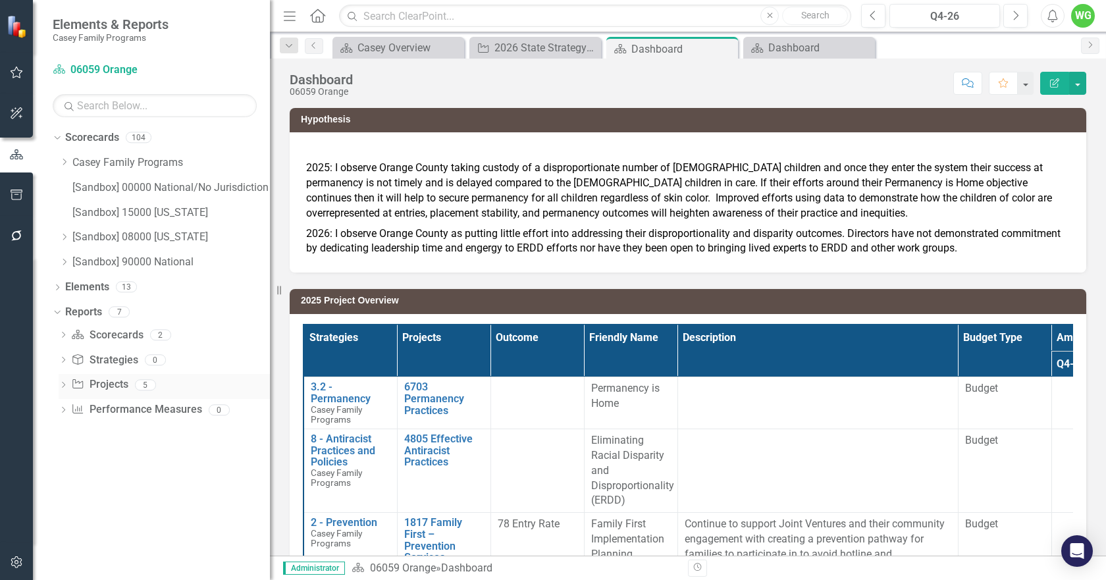
click at [63, 386] on icon "Dropdown" at bounding box center [63, 385] width 9 height 7
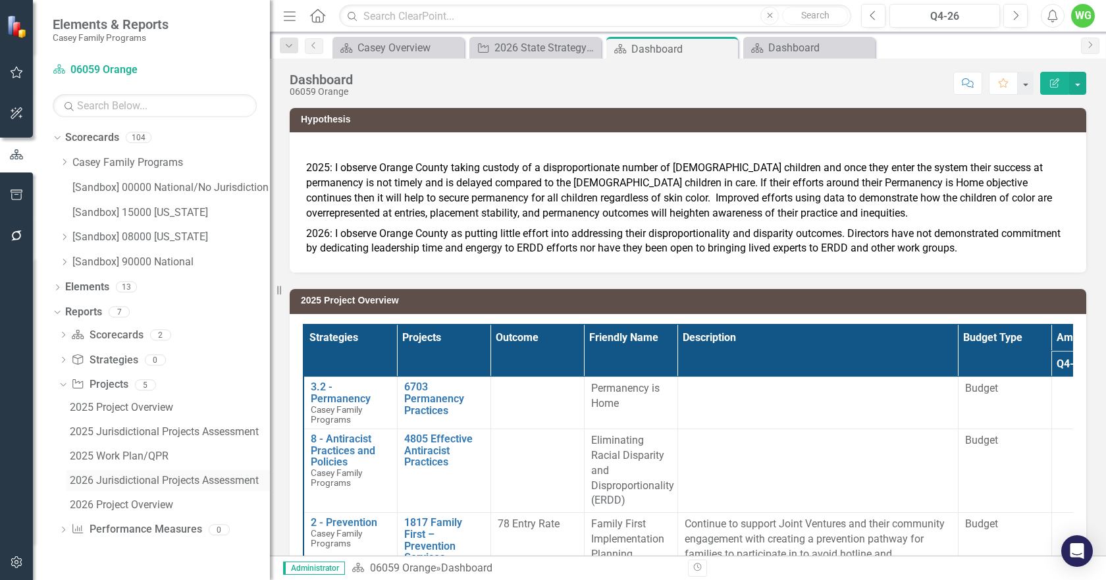
click at [170, 479] on div "2026 Jurisdictional Projects Assessment" at bounding box center [170, 480] width 200 height 12
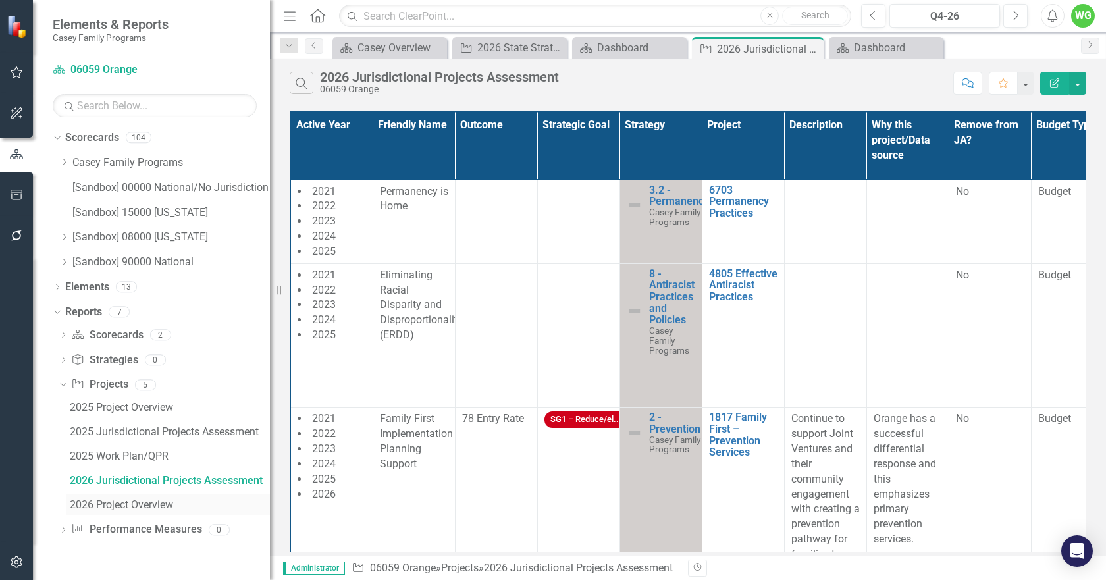
click at [147, 500] on div "2026 Project Overview" at bounding box center [170, 505] width 200 height 12
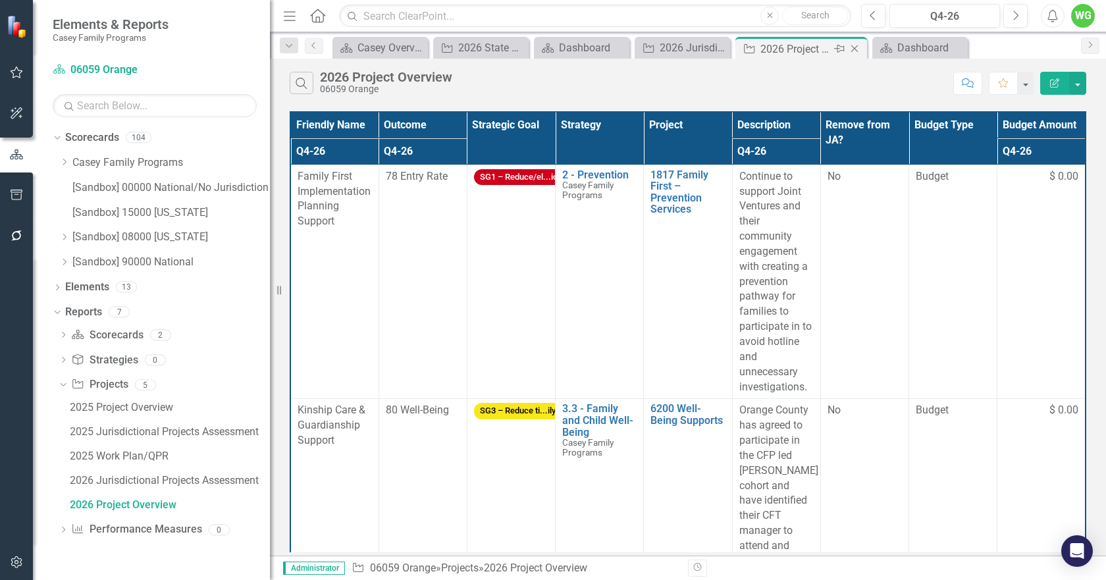
click at [852, 52] on icon "Close" at bounding box center [854, 48] width 13 height 11
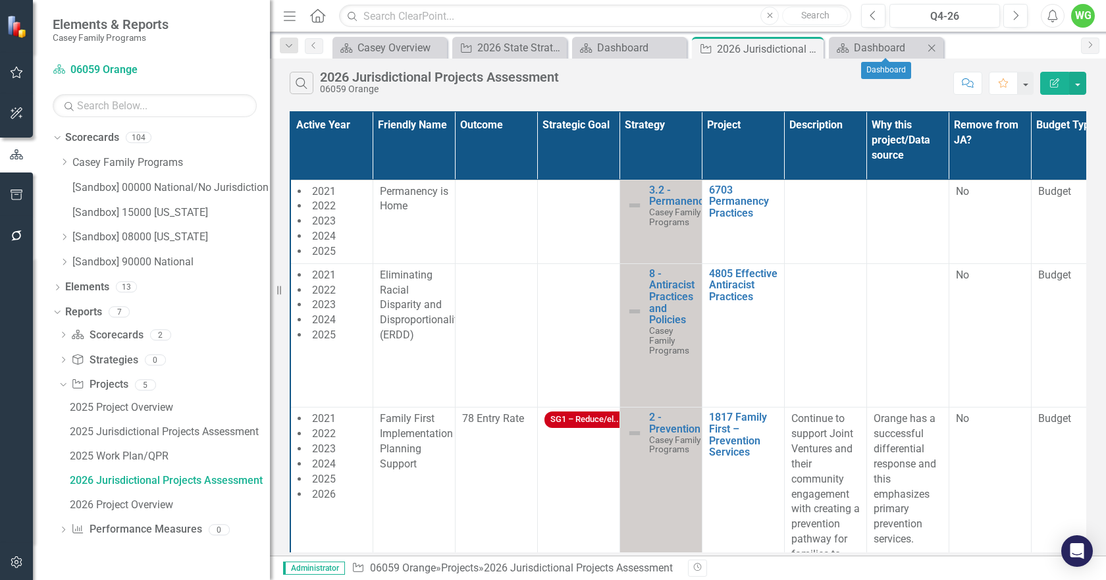
click at [933, 47] on icon "Close" at bounding box center [931, 48] width 13 height 11
click at [867, 49] on icon "Close" at bounding box center [862, 48] width 13 height 11
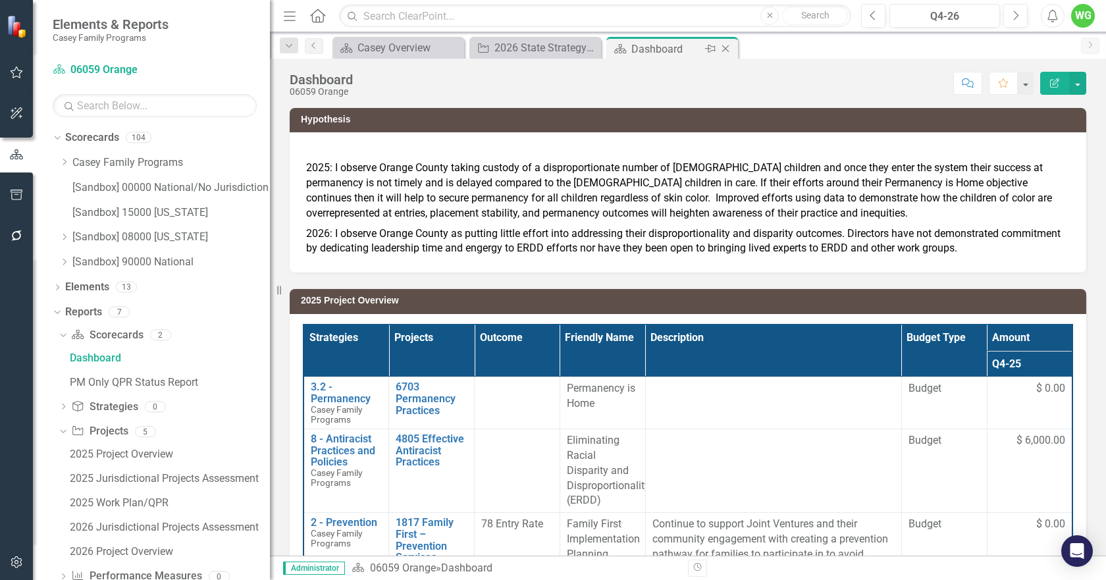
click at [728, 49] on icon "Close" at bounding box center [725, 48] width 13 height 11
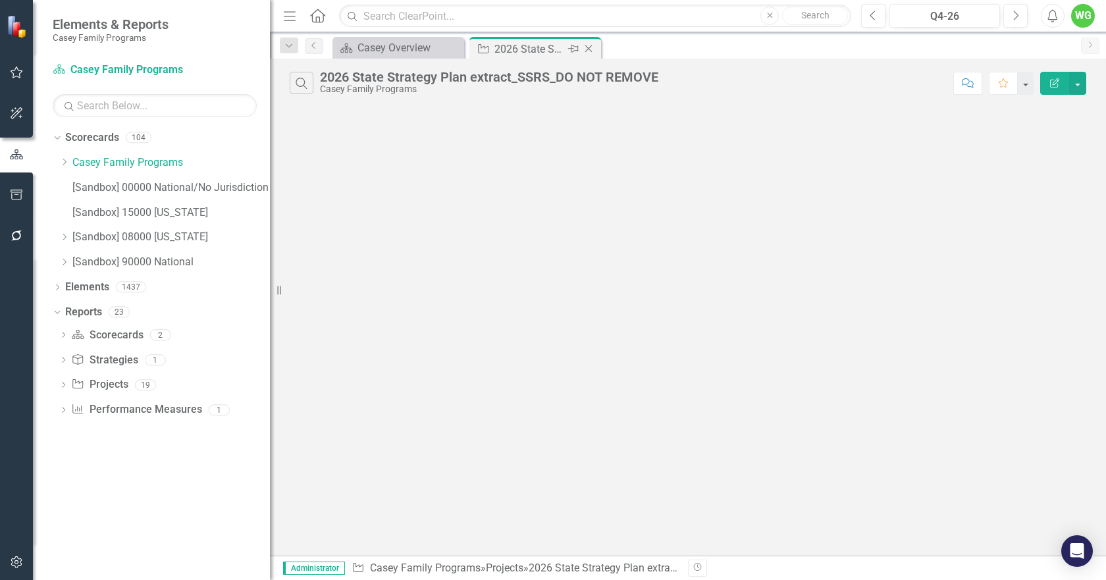
click at [589, 49] on icon at bounding box center [588, 48] width 7 height 7
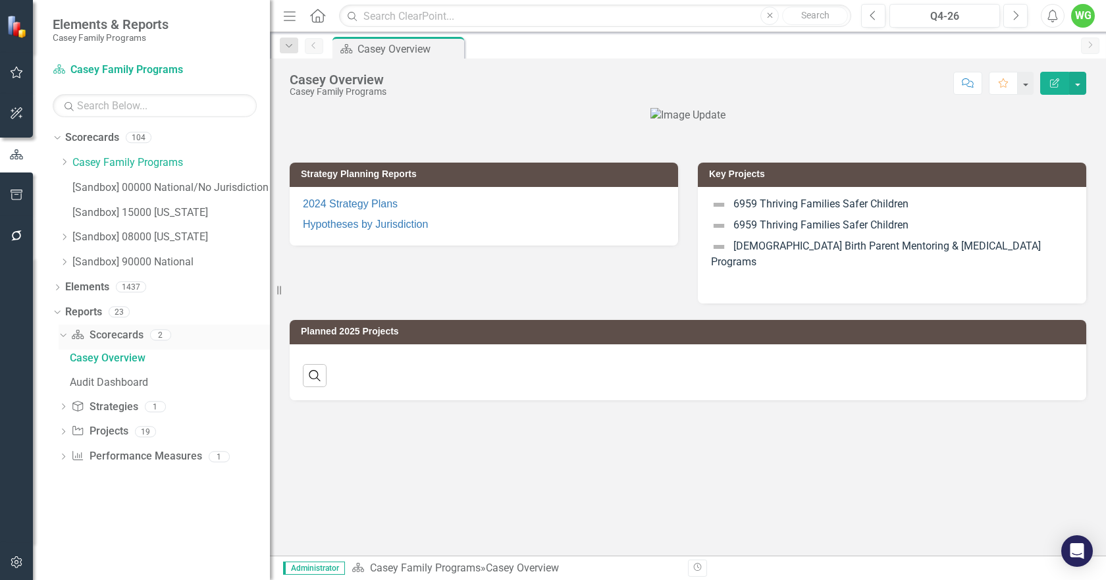
click at [59, 334] on icon "Dropdown" at bounding box center [61, 334] width 7 height 9
click at [59, 334] on icon "Dropdown" at bounding box center [63, 335] width 9 height 7
click at [471, 14] on input "text" at bounding box center [595, 16] width 512 height 23
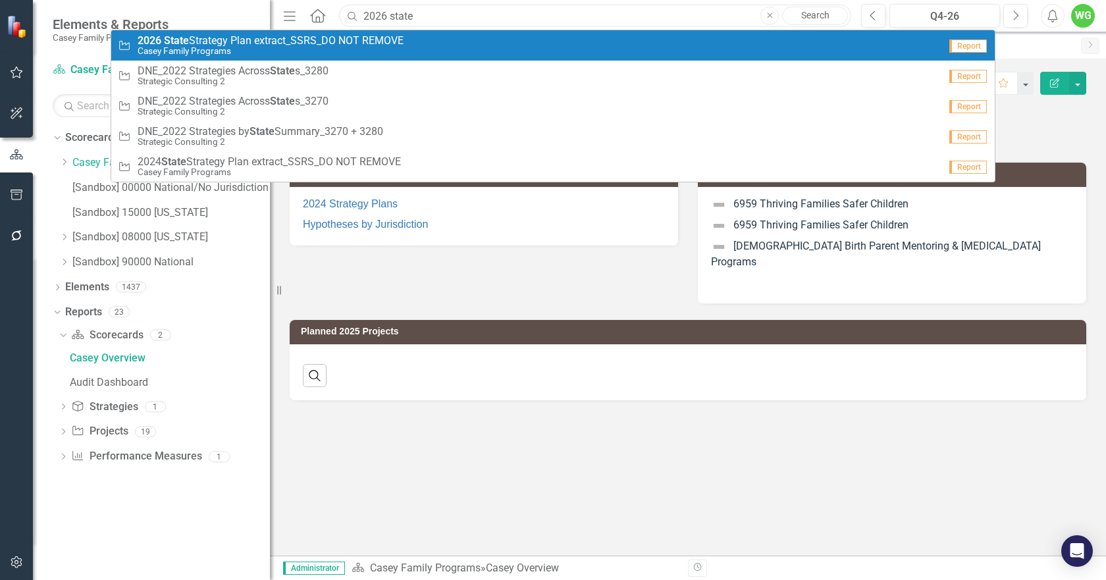
type input "2026 state"
click at [230, 46] on small "Casey Family Programs" at bounding box center [271, 51] width 266 height 10
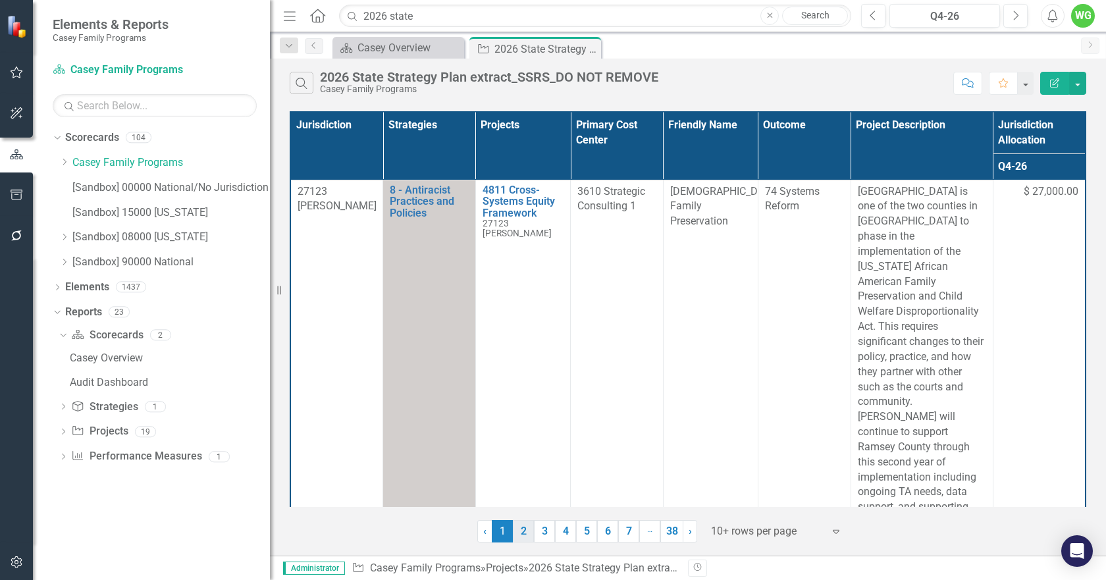
click at [528, 530] on link "2" at bounding box center [523, 531] width 21 height 22
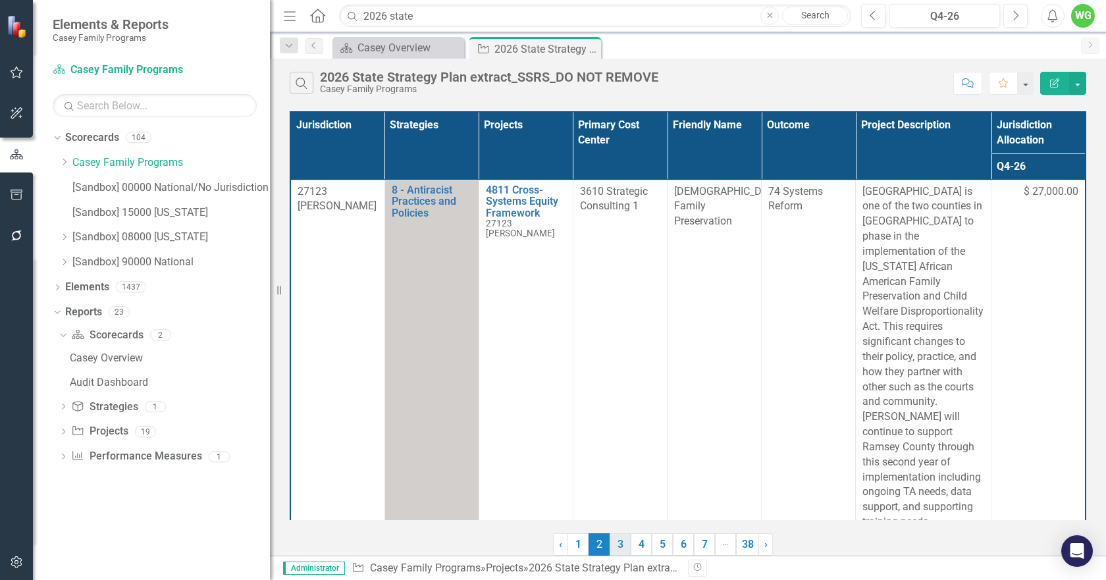
click at [621, 543] on link "3" at bounding box center [619, 544] width 21 height 22
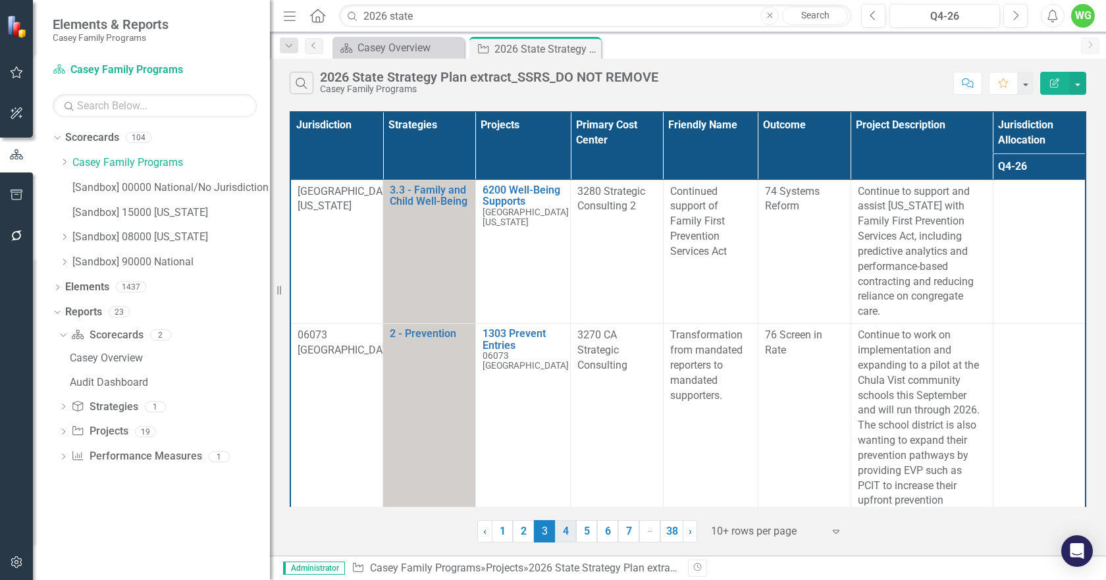
click at [567, 534] on link "4" at bounding box center [565, 531] width 21 height 22
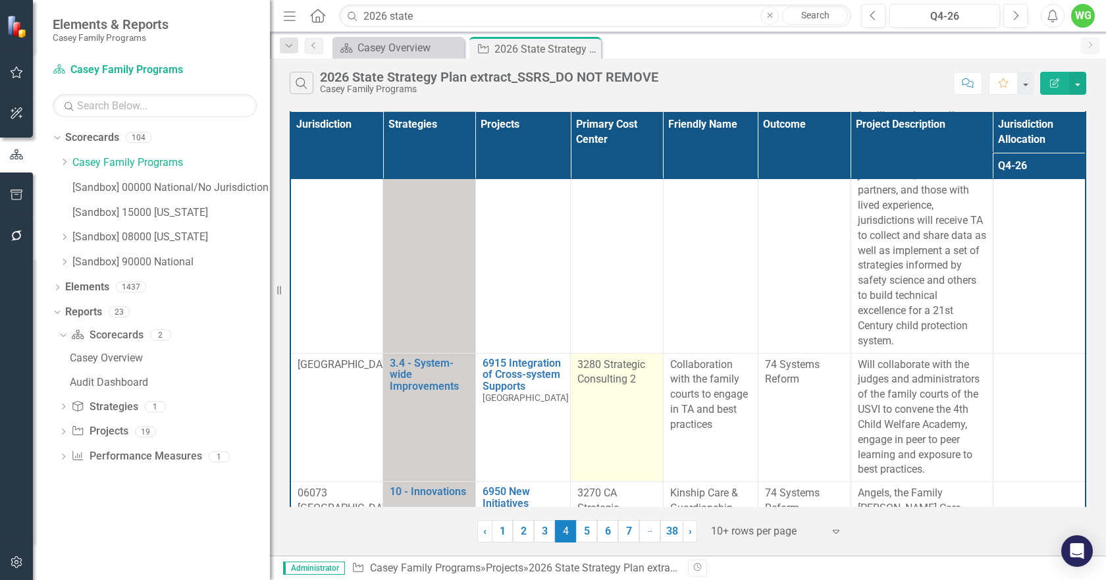
scroll to position [1203, 0]
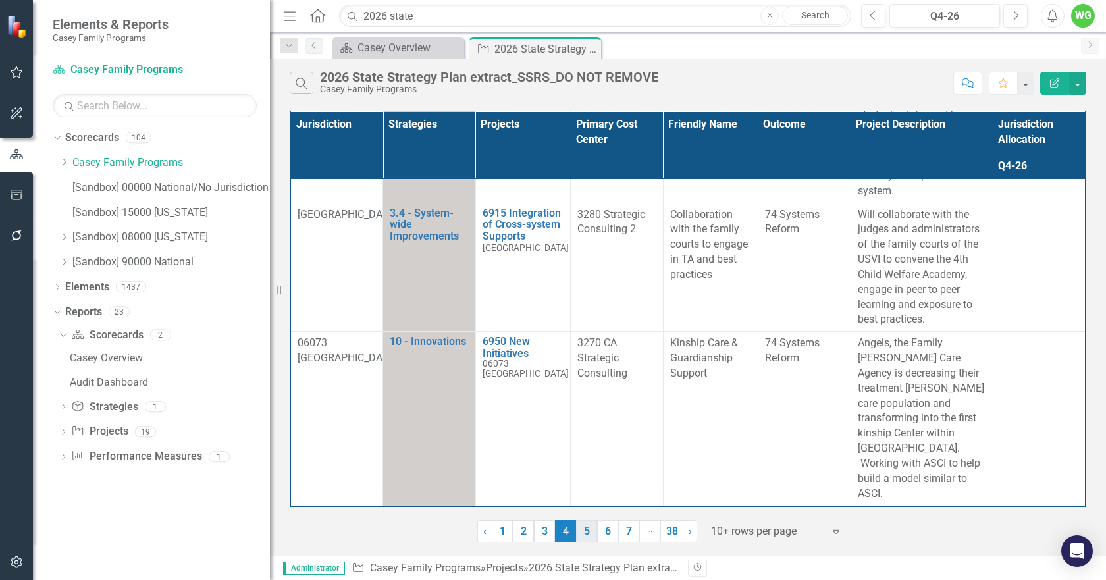
click at [589, 535] on link "5" at bounding box center [586, 531] width 21 height 22
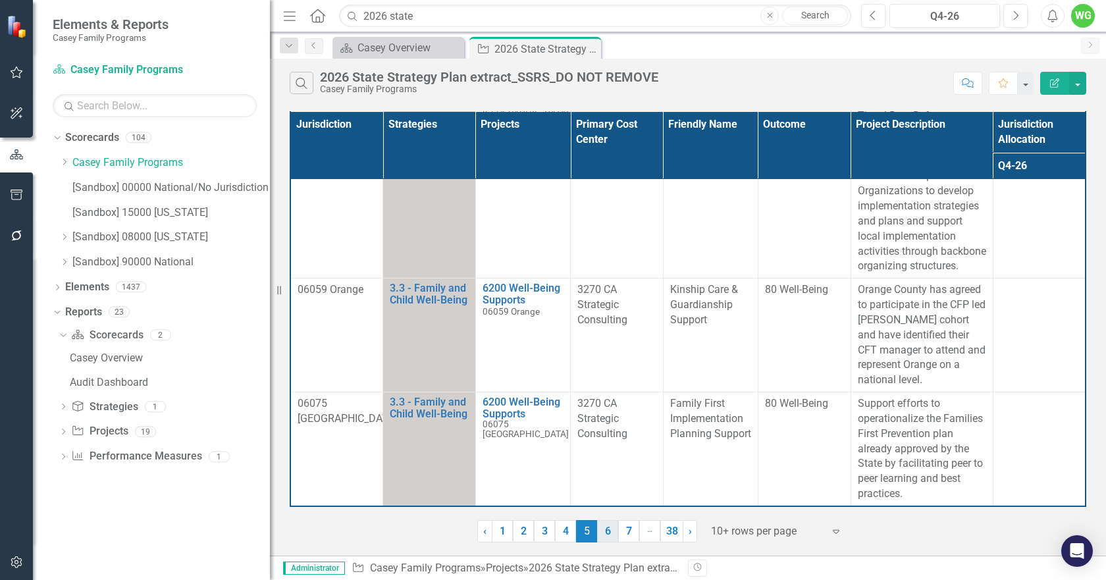
click at [605, 525] on link "6" at bounding box center [607, 531] width 21 height 22
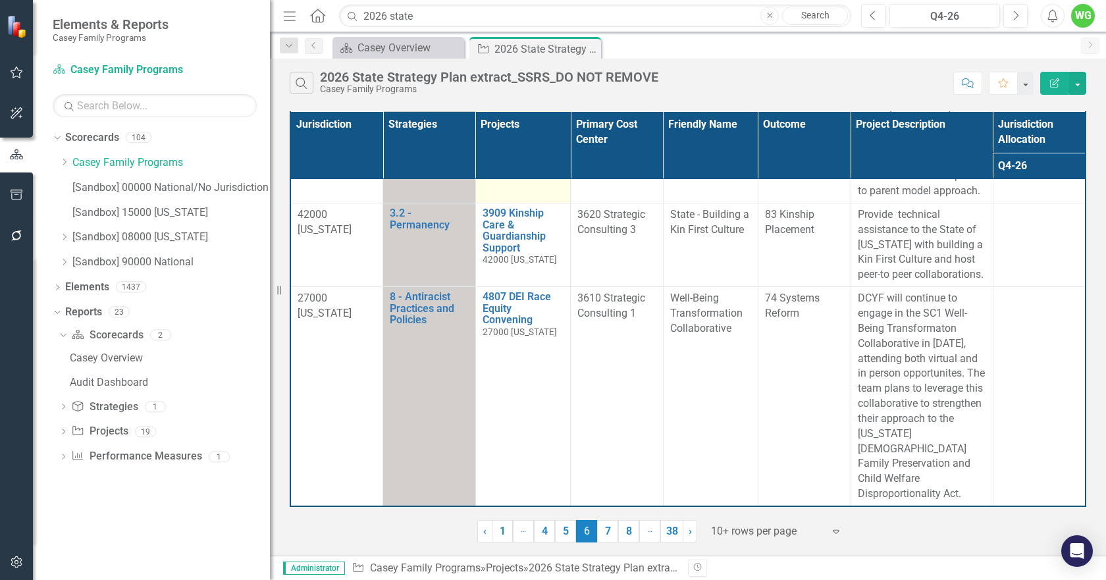
scroll to position [1587, 0]
click at [506, 527] on link "1" at bounding box center [502, 531] width 21 height 22
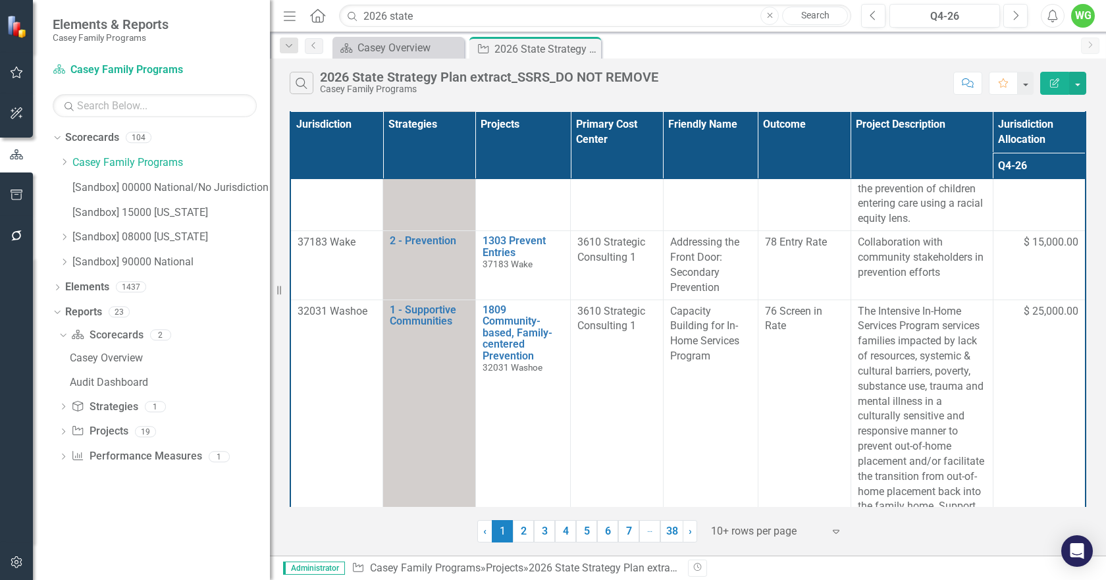
scroll to position [0, 0]
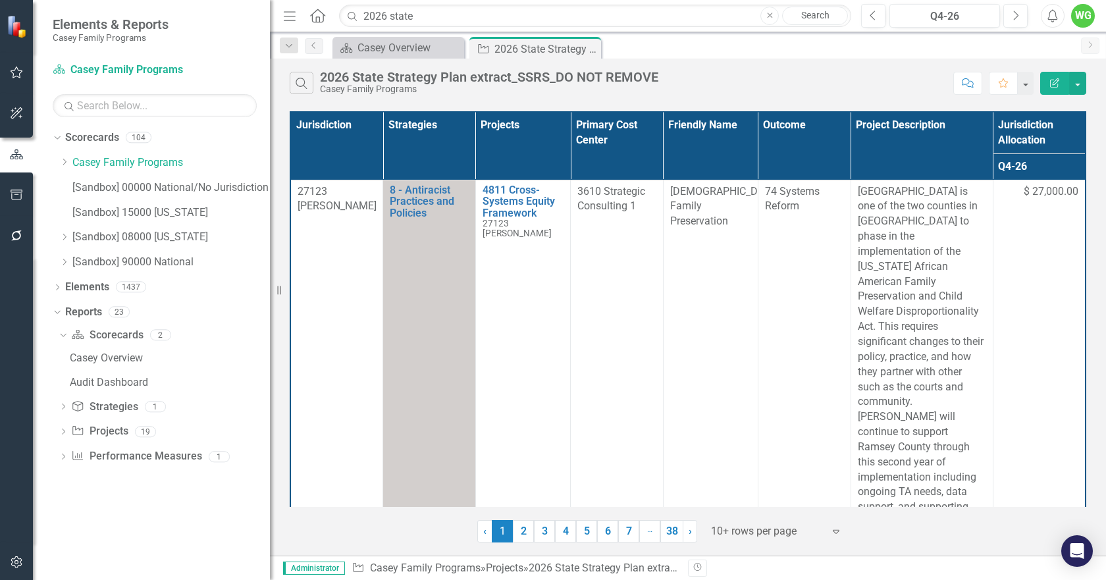
click at [336, 123] on th "Jurisdiction" at bounding box center [336, 146] width 93 height 68
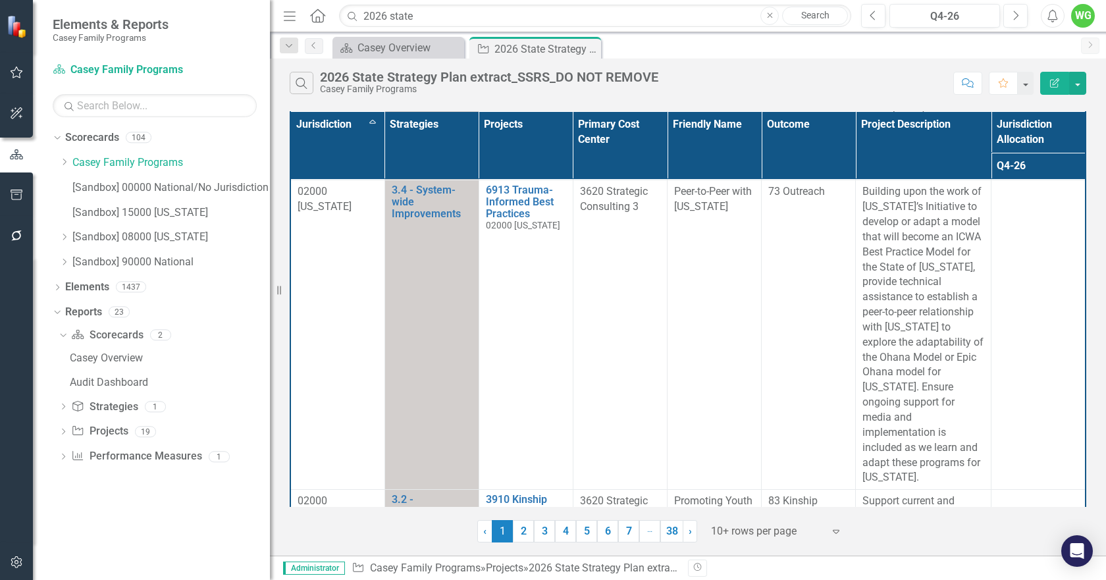
scroll to position [2135, 0]
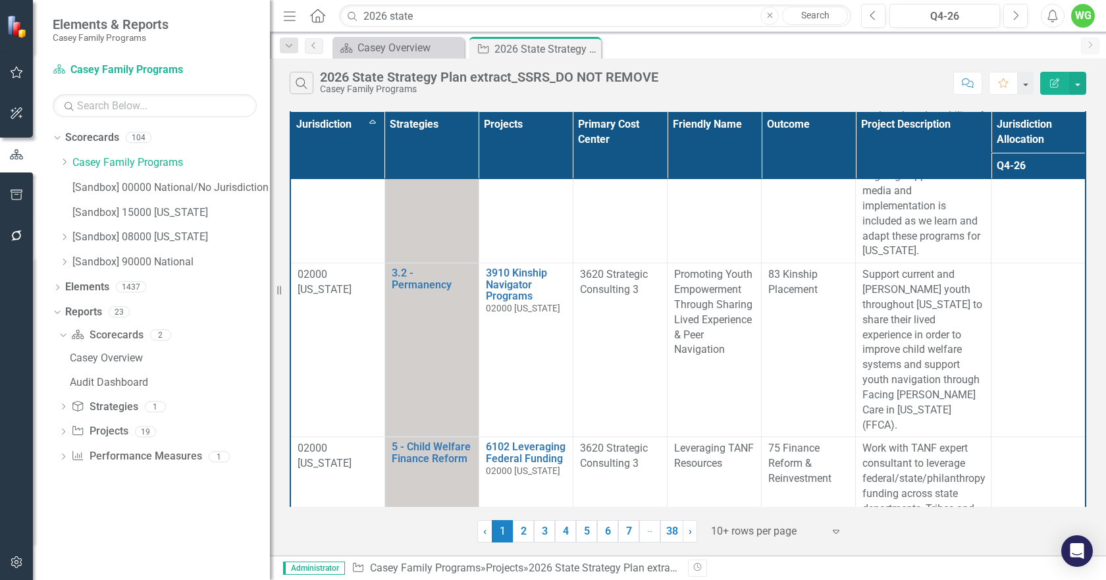
click at [527, 530] on link "2" at bounding box center [523, 531] width 21 height 22
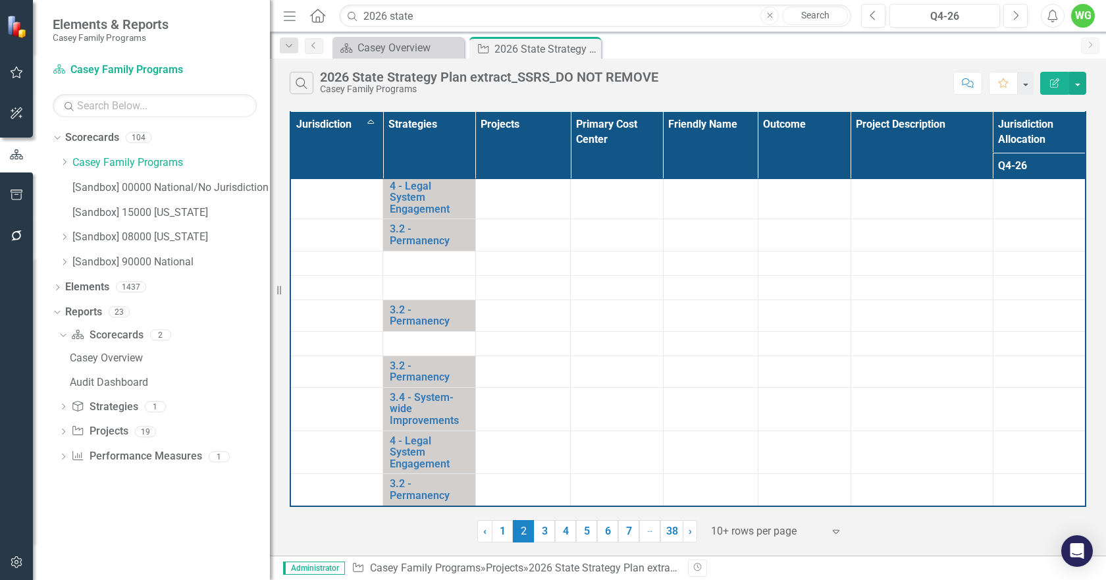
scroll to position [0, 0]
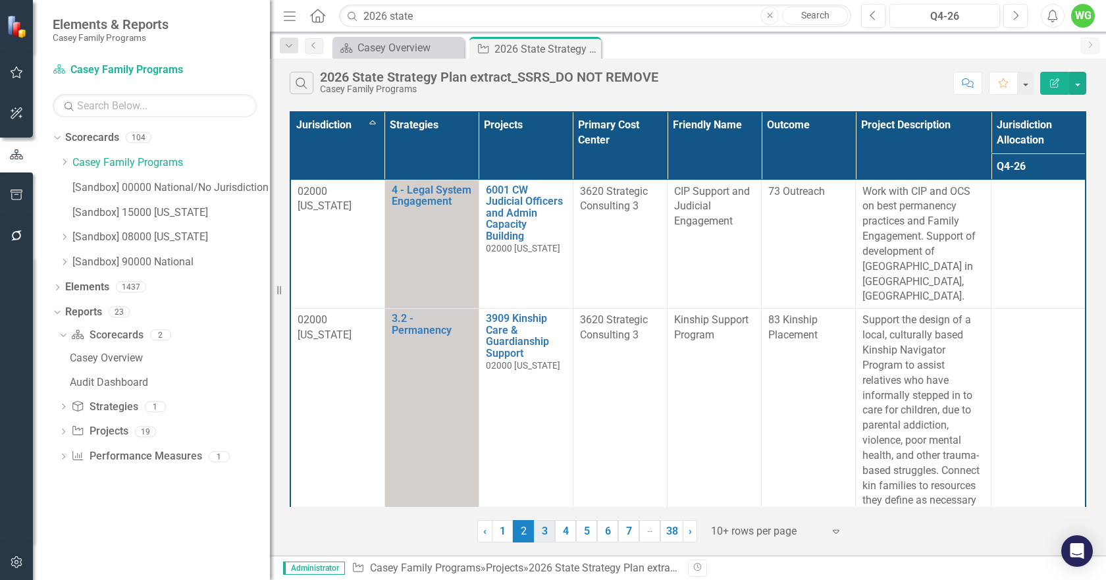
click at [550, 532] on link "3" at bounding box center [544, 531] width 21 height 22
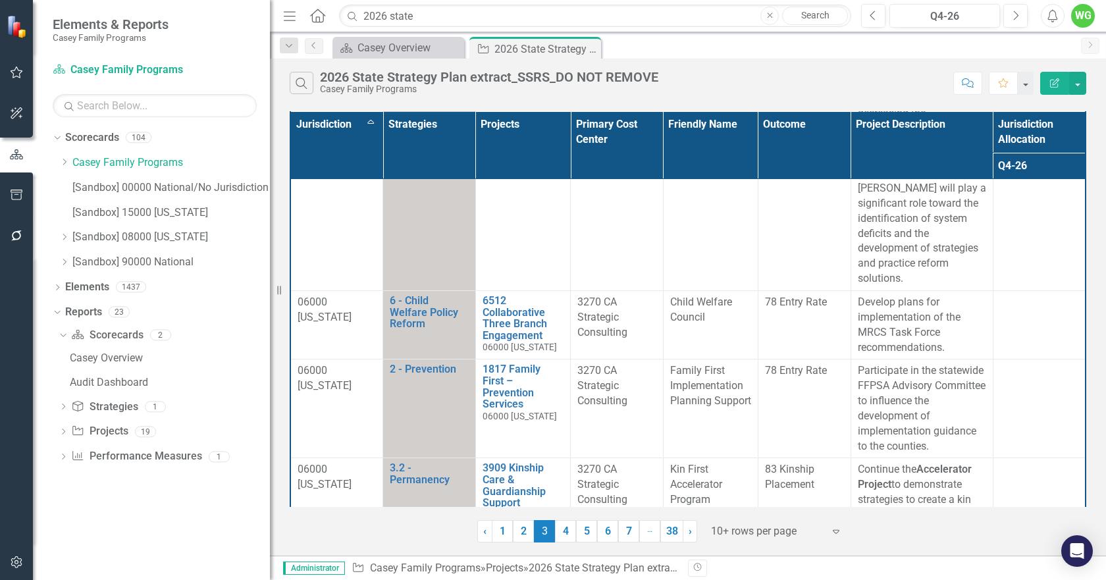
scroll to position [1263, 0]
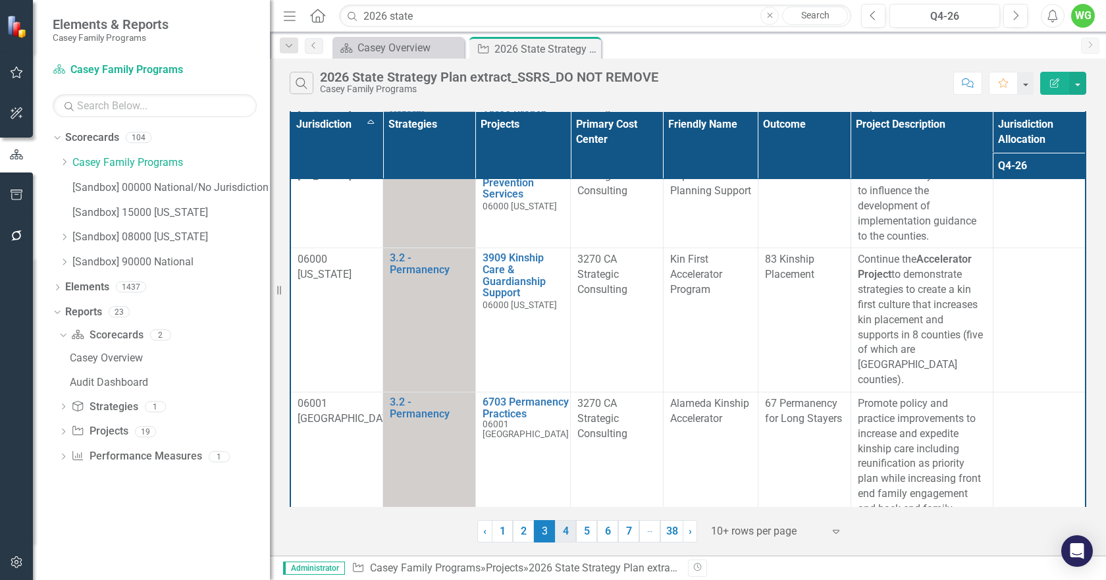
click at [569, 532] on link "4" at bounding box center [565, 531] width 21 height 22
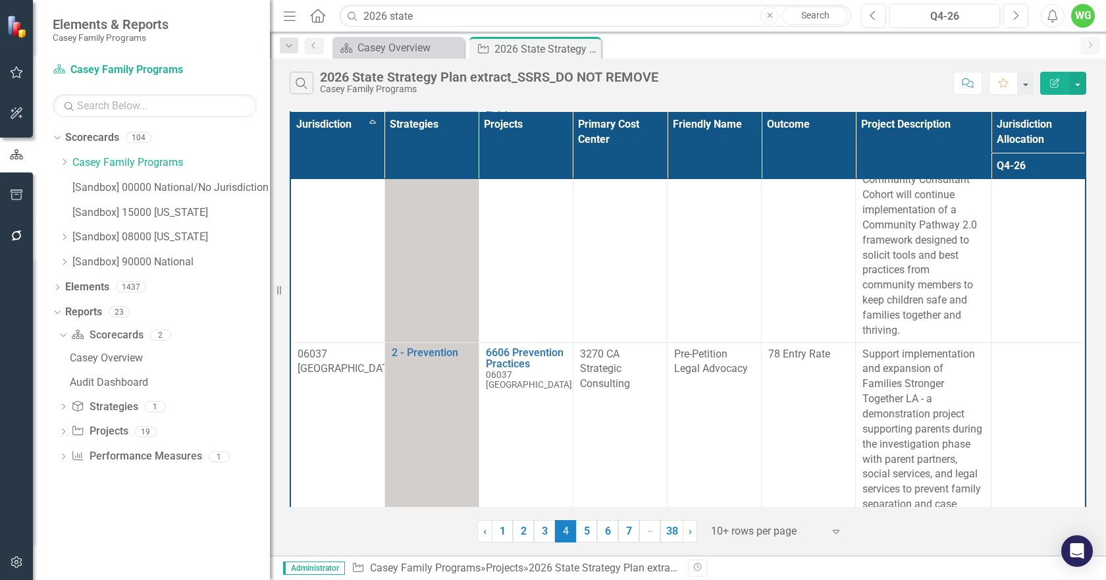
scroll to position [1489, 0]
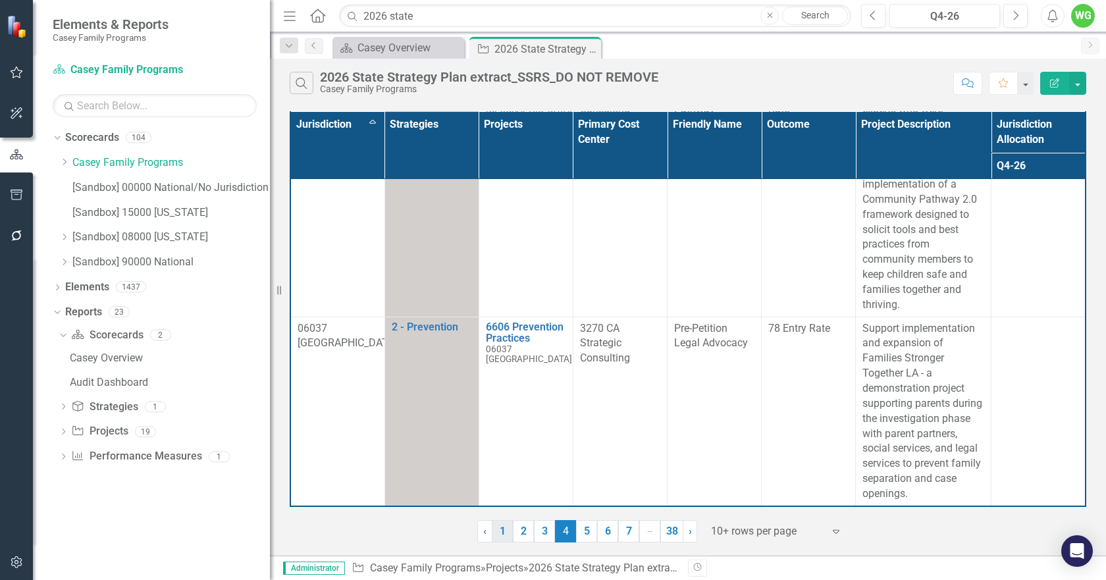
click at [586, 535] on link "5" at bounding box center [586, 531] width 21 height 22
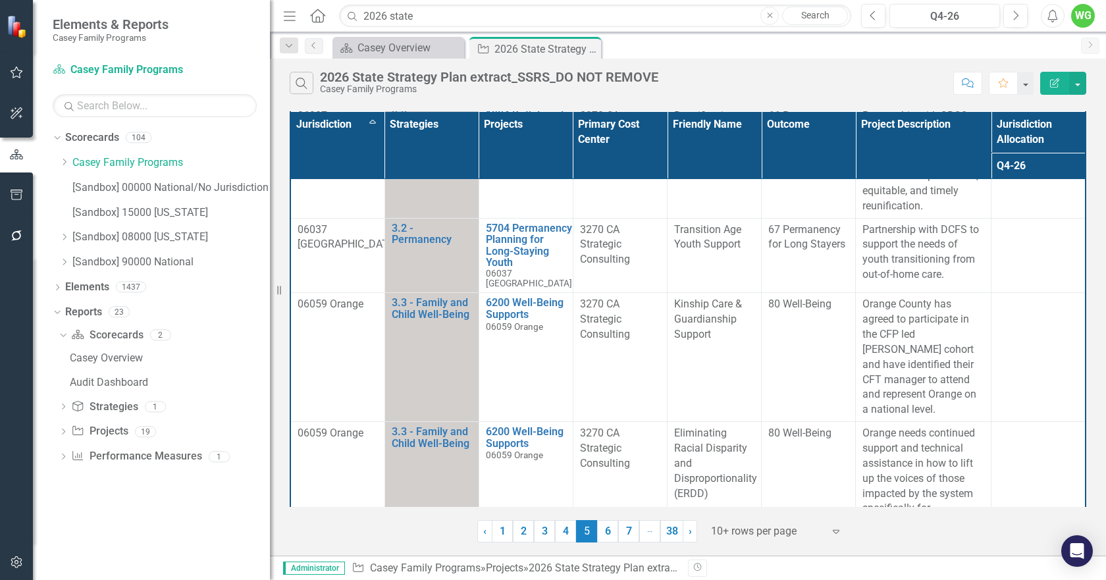
scroll to position [1247, 0]
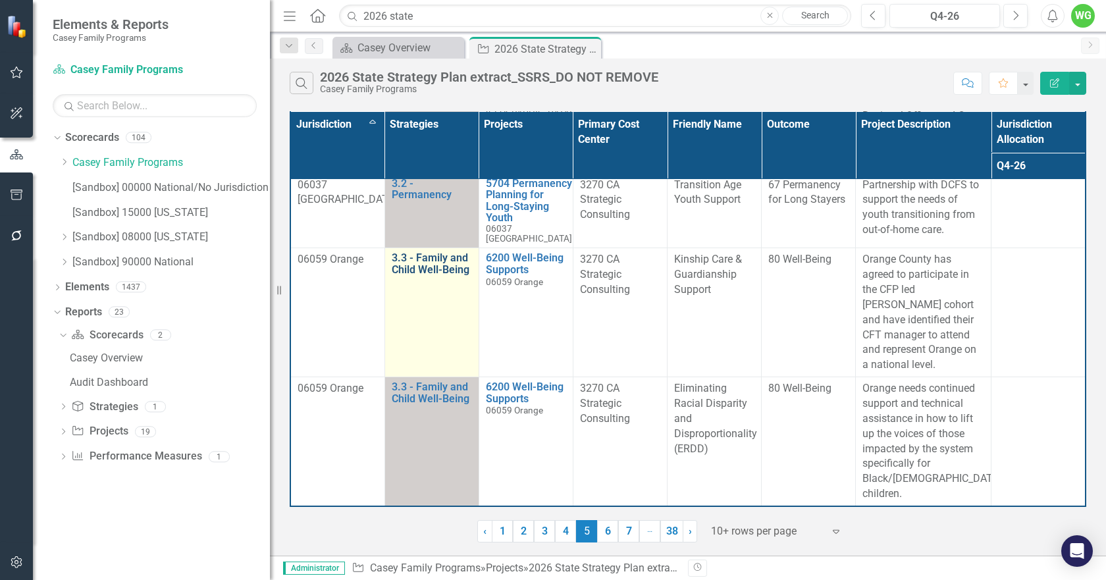
click at [426, 268] on link "3.3 - Family and Child Well-Being" at bounding box center [432, 263] width 80 height 23
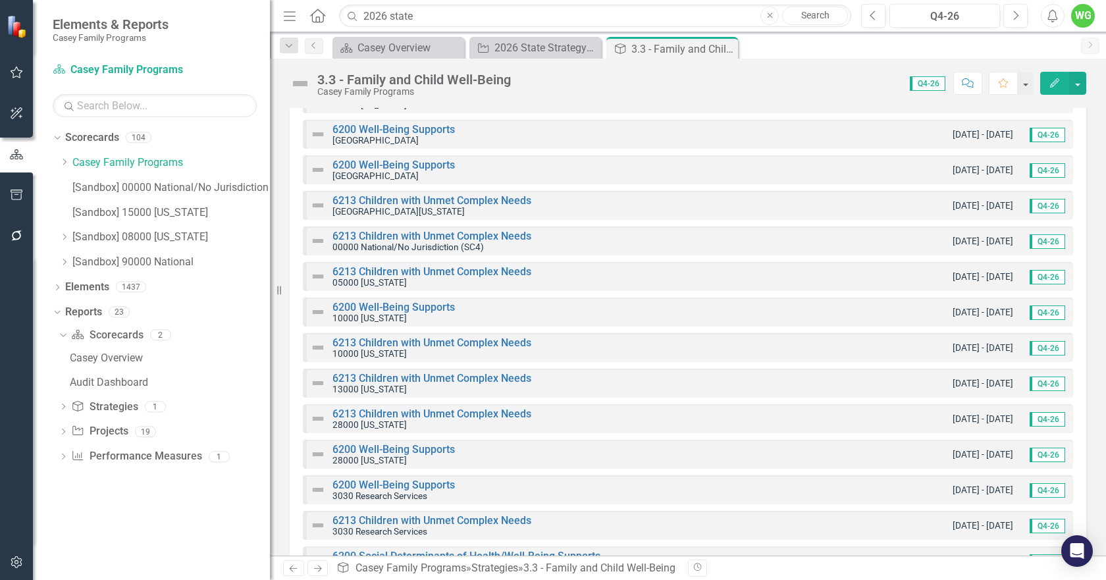
scroll to position [861, 0]
